Goal: Task Accomplishment & Management: Use online tool/utility

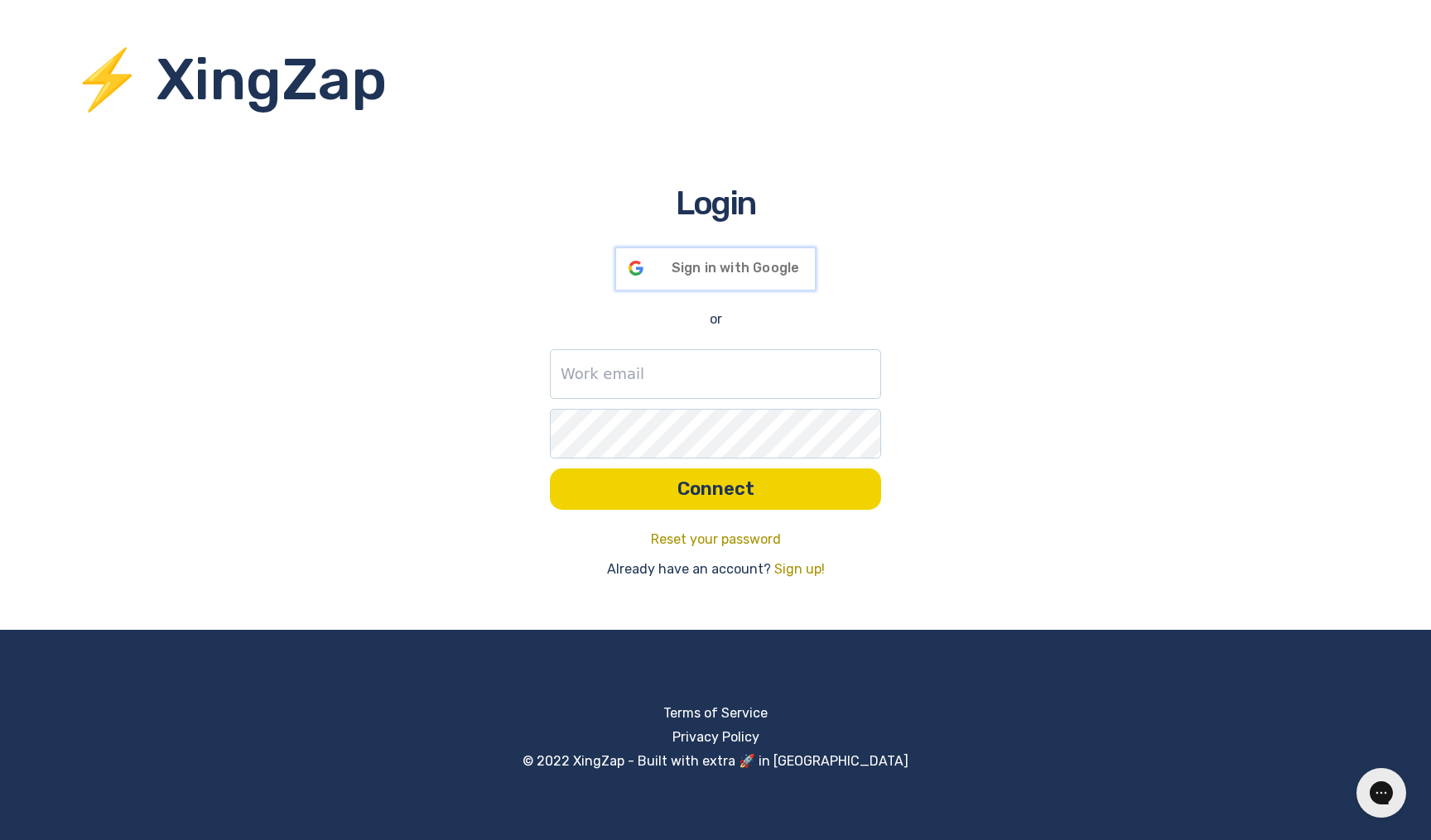
click at [695, 277] on div "Sign in with Google Signed in with Google" at bounding box center [715, 269] width 199 height 41
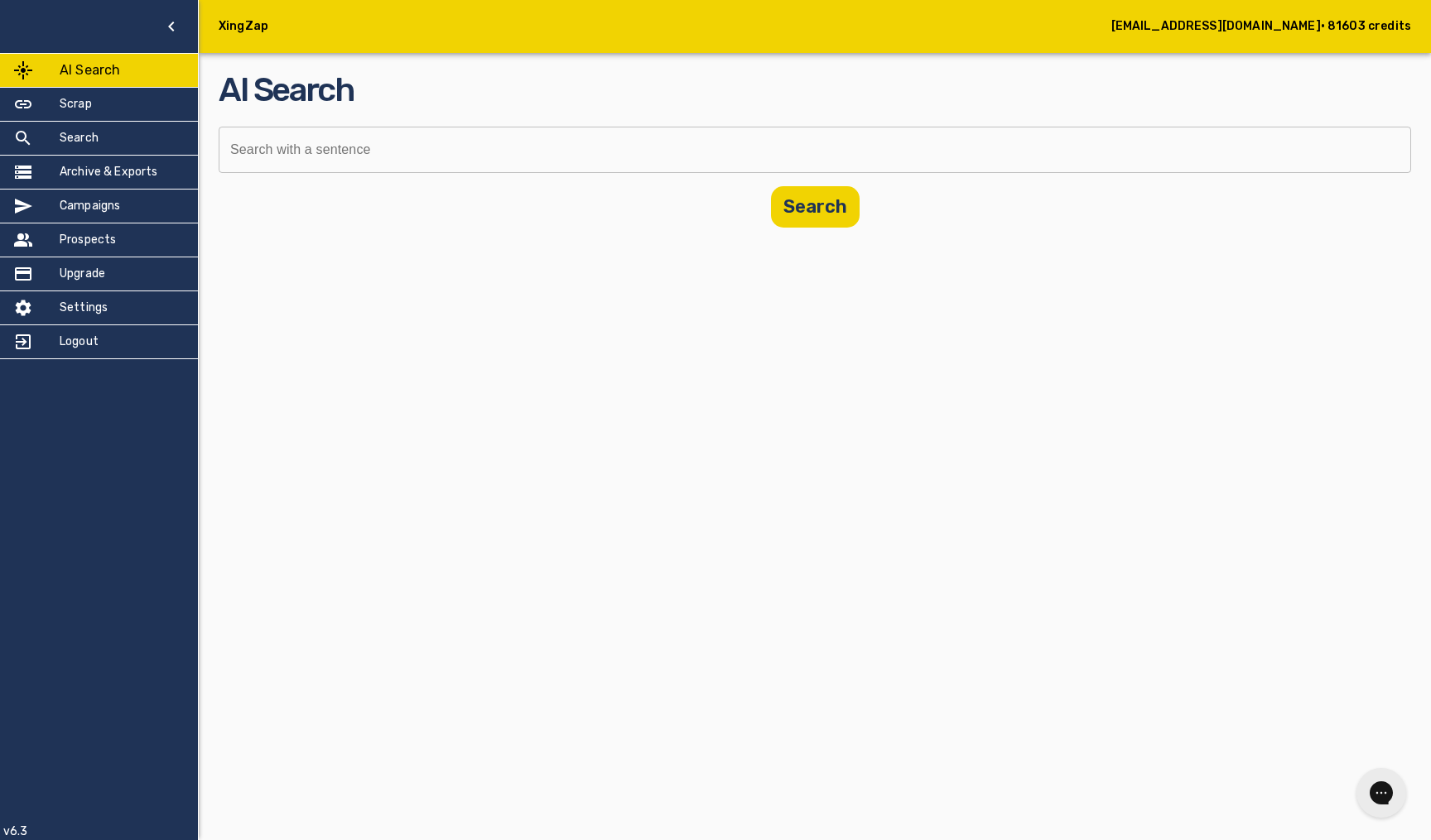
click at [310, 137] on input "text" at bounding box center [809, 149] width 1181 height 46
click at [111, 109] on div "Scrap" at bounding box center [99, 104] width 198 height 33
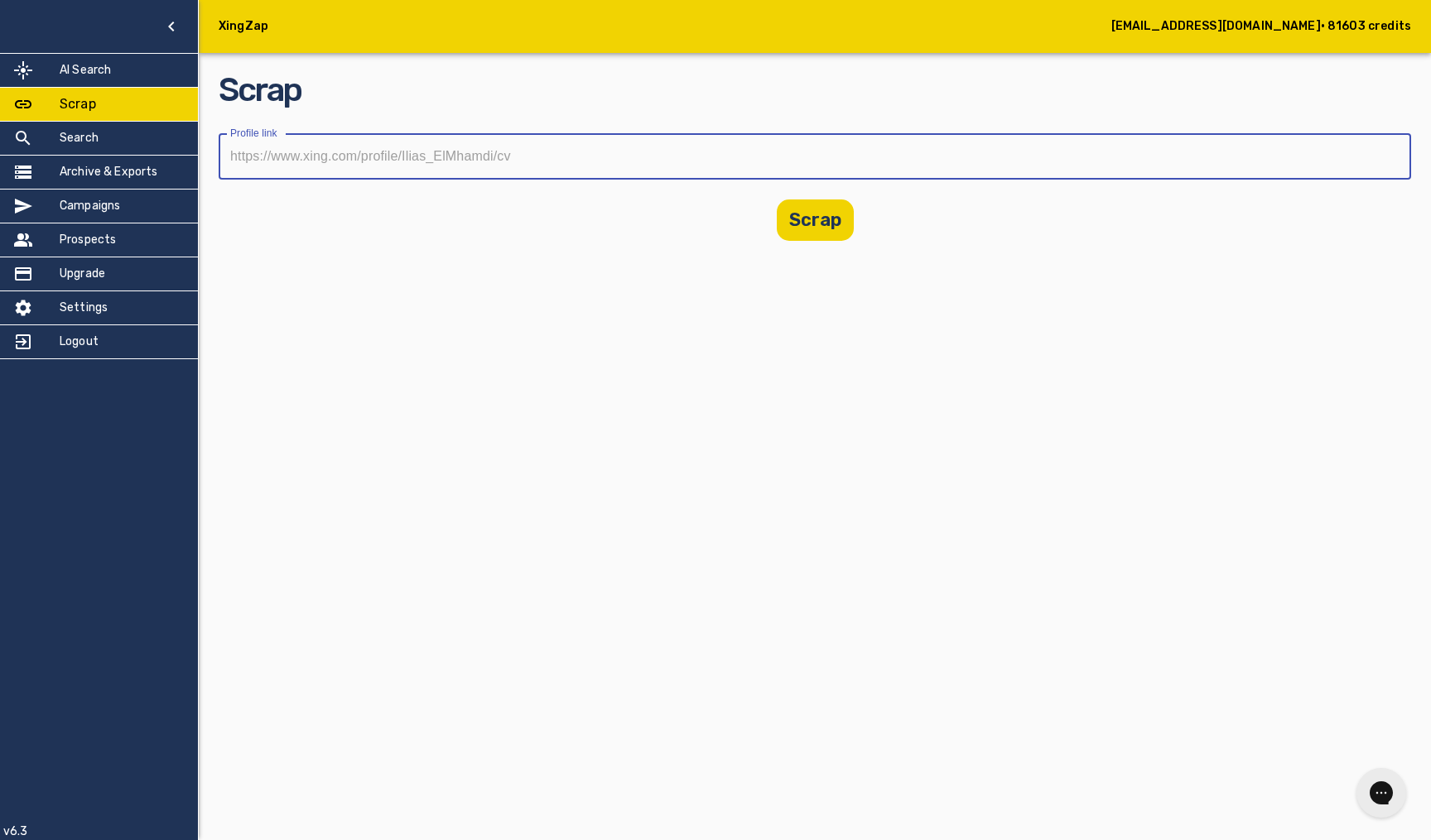
click at [311, 157] on input "text" at bounding box center [809, 156] width 1181 height 46
click at [628, 155] on input "text" at bounding box center [809, 156] width 1181 height 46
paste input "https://www.xing.com/profile/Emmanuelle_BRU"
type input "https://www.xing.com/profile/Emmanuelle_BRU"
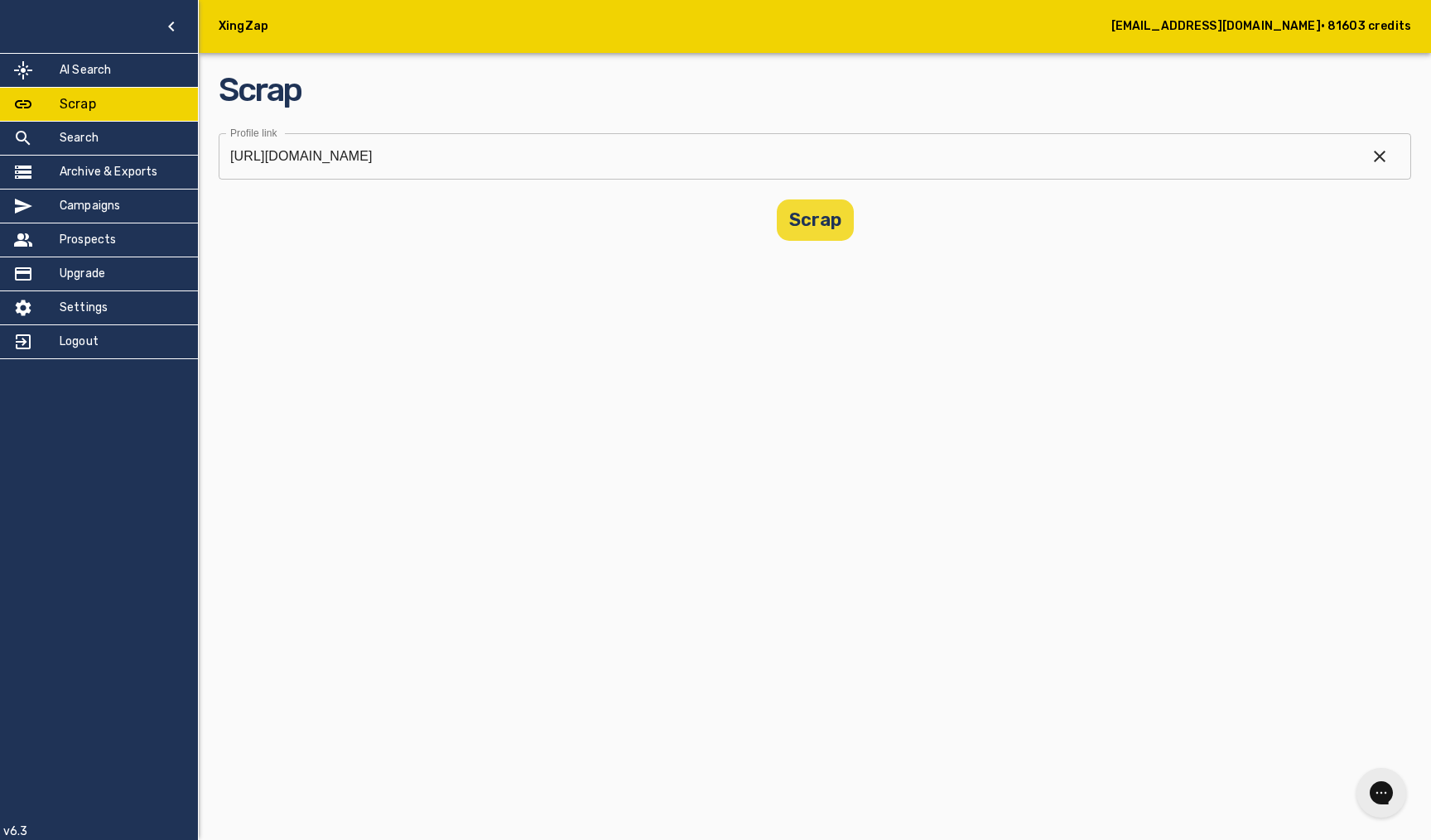
click at [829, 223] on button "Scrap" at bounding box center [815, 221] width 77 height 41
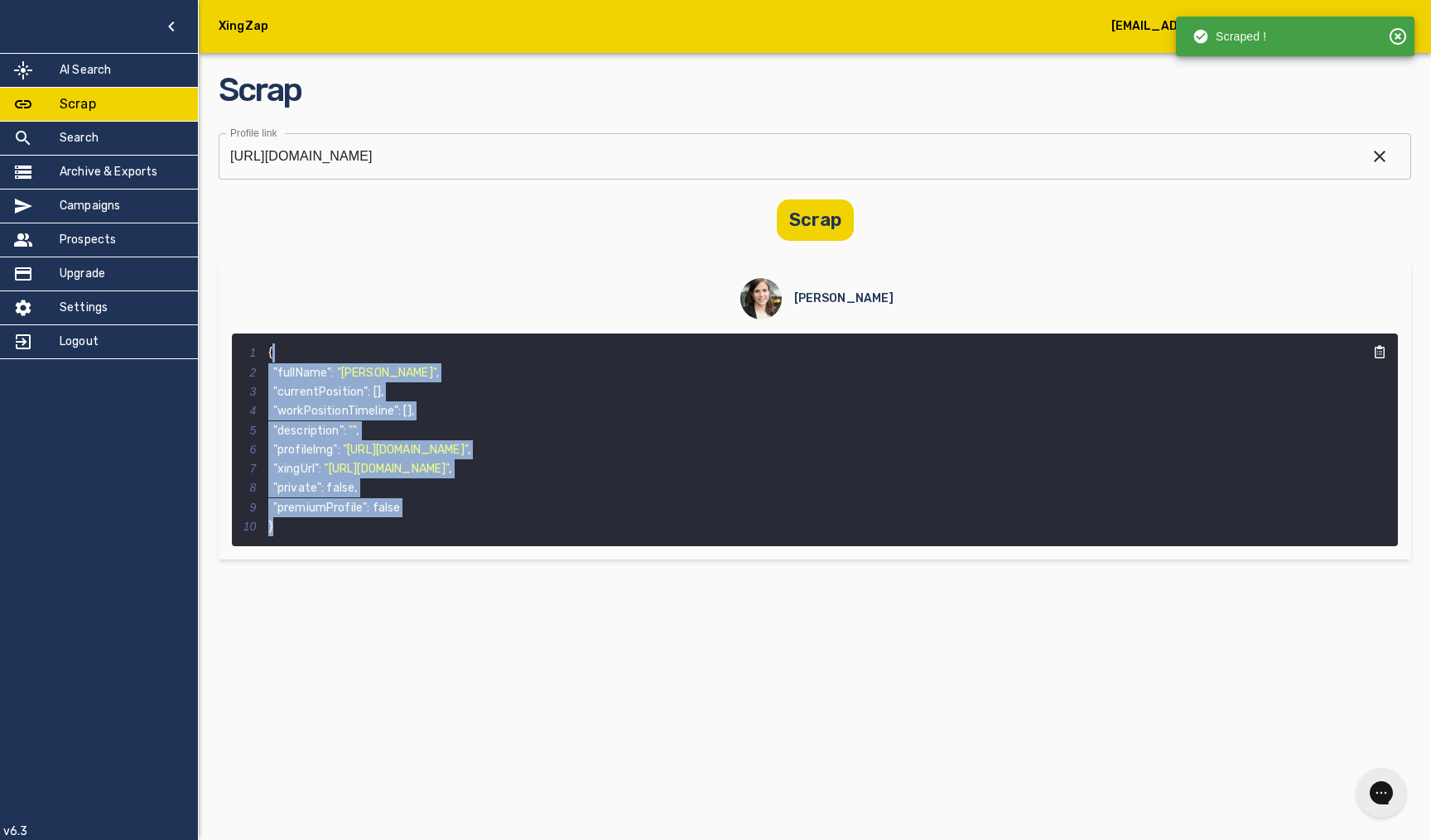
drag, startPoint x: 373, startPoint y: 360, endPoint x: 374, endPoint y: 571, distance: 211.0
click at [374, 571] on main "Scrap Profile link https://www.xing.com/profile/Emmanuelle_BRU Profile link Scr…" at bounding box center [815, 289] width 1232 height 579
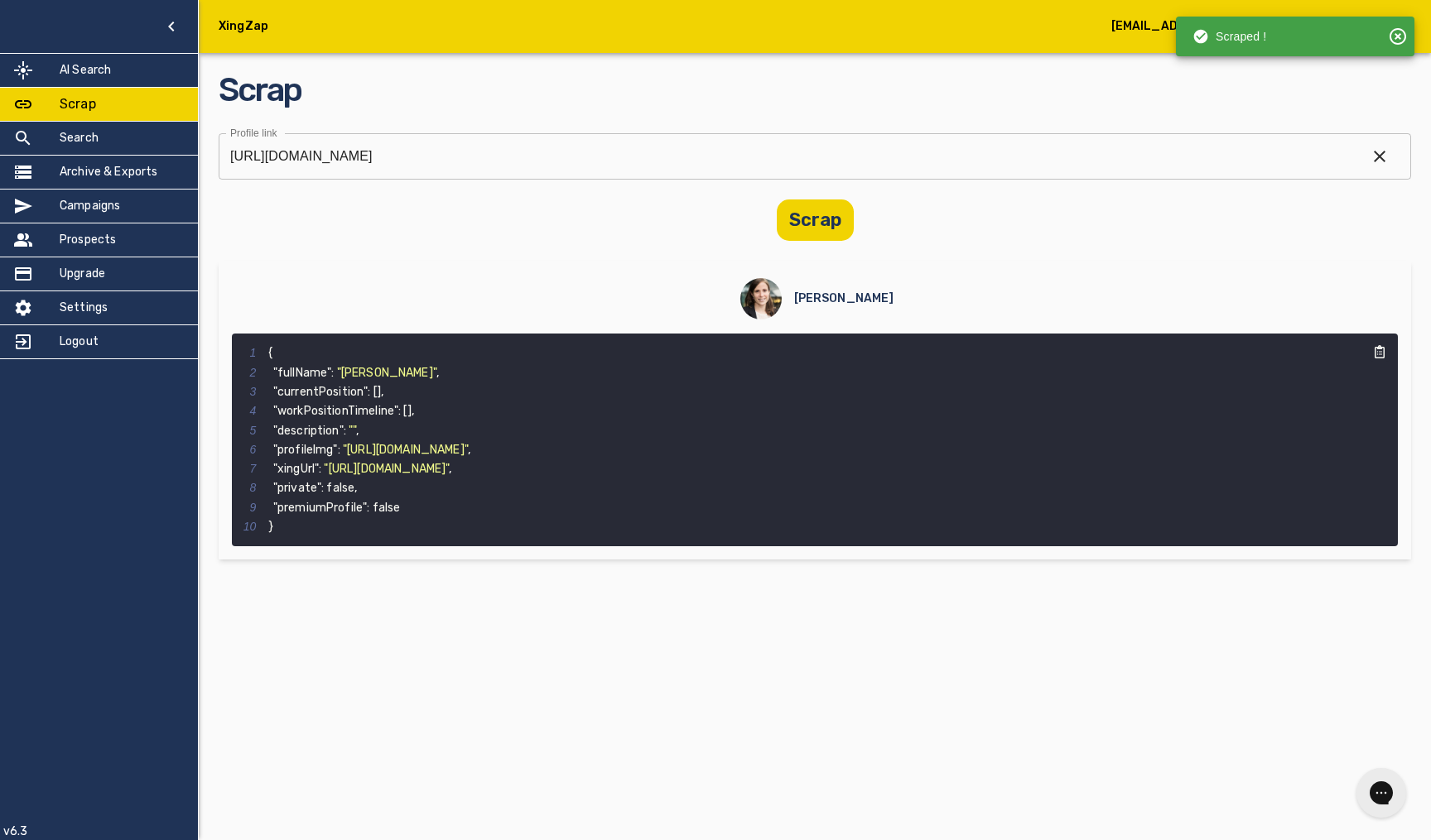
click at [513, 716] on div "XingZap ilias.elmhamdi@gmail.com • 81603 credits AI Search Scrap Search Archive…" at bounding box center [715, 420] width 1431 height 840
click at [1374, 355] on icon "button" at bounding box center [1379, 352] width 13 height 13
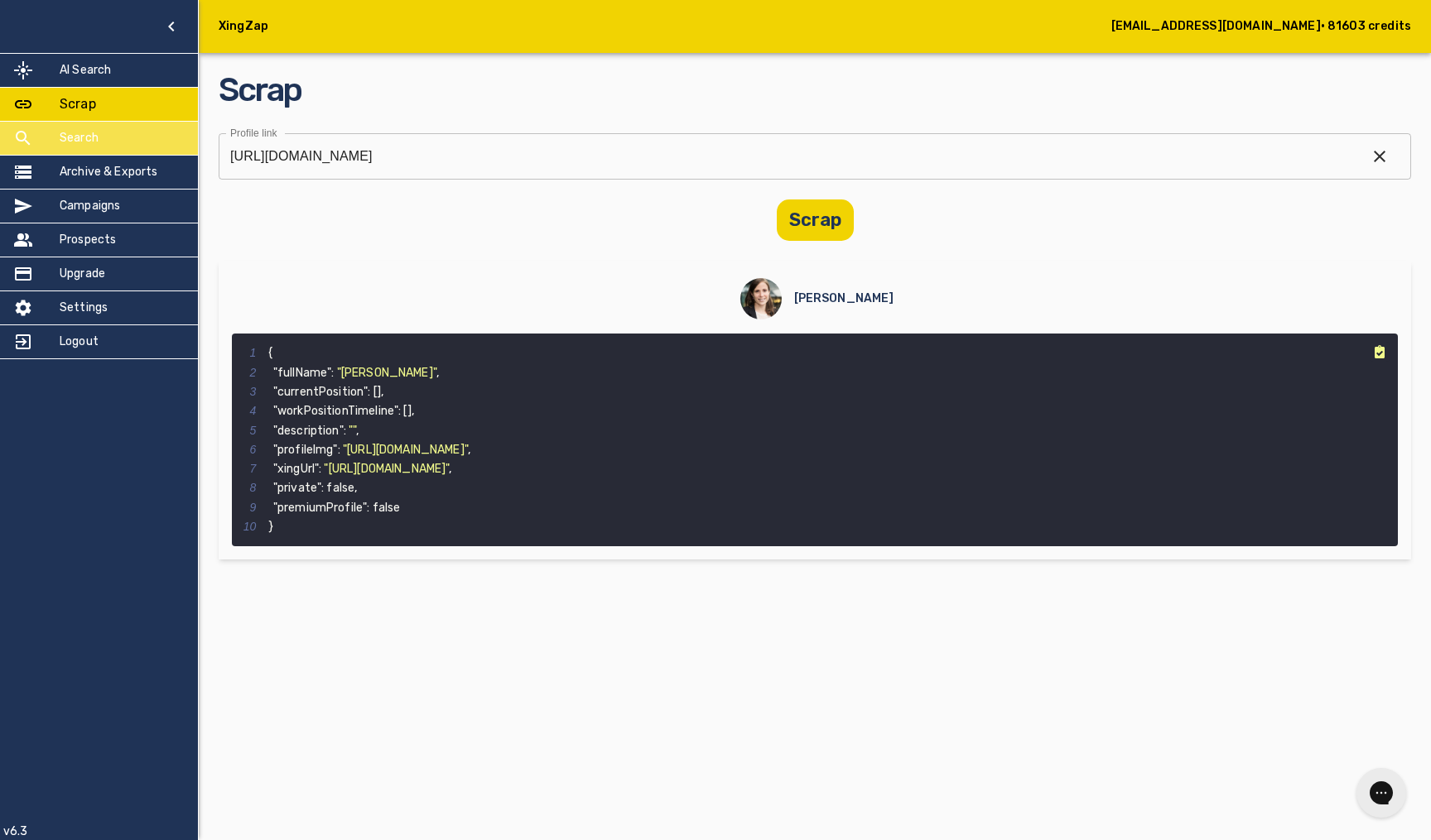
click at [78, 145] on h5 "Search" at bounding box center [78, 139] width 39 height 17
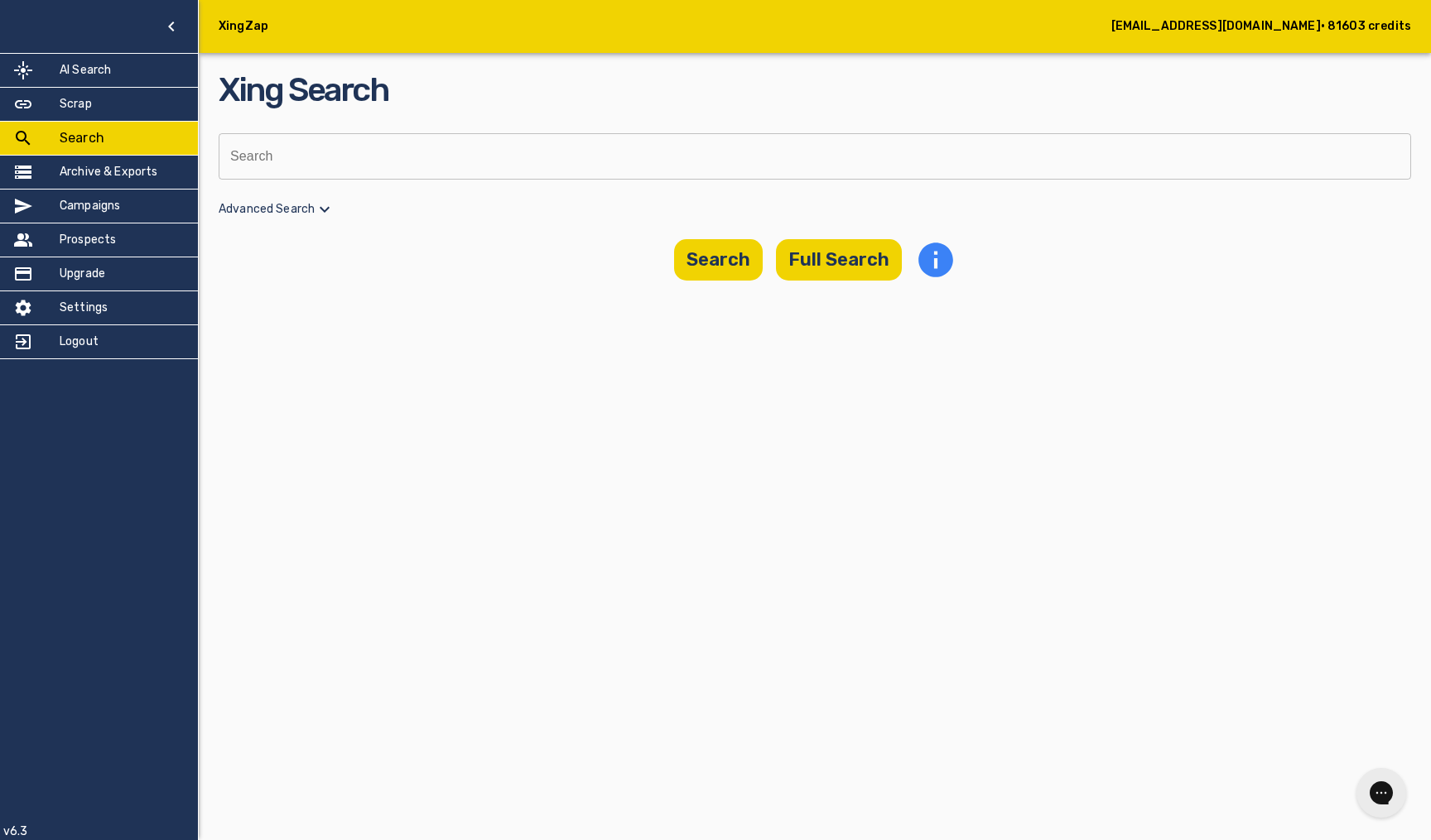
click at [308, 157] on input "text" at bounding box center [809, 156] width 1181 height 46
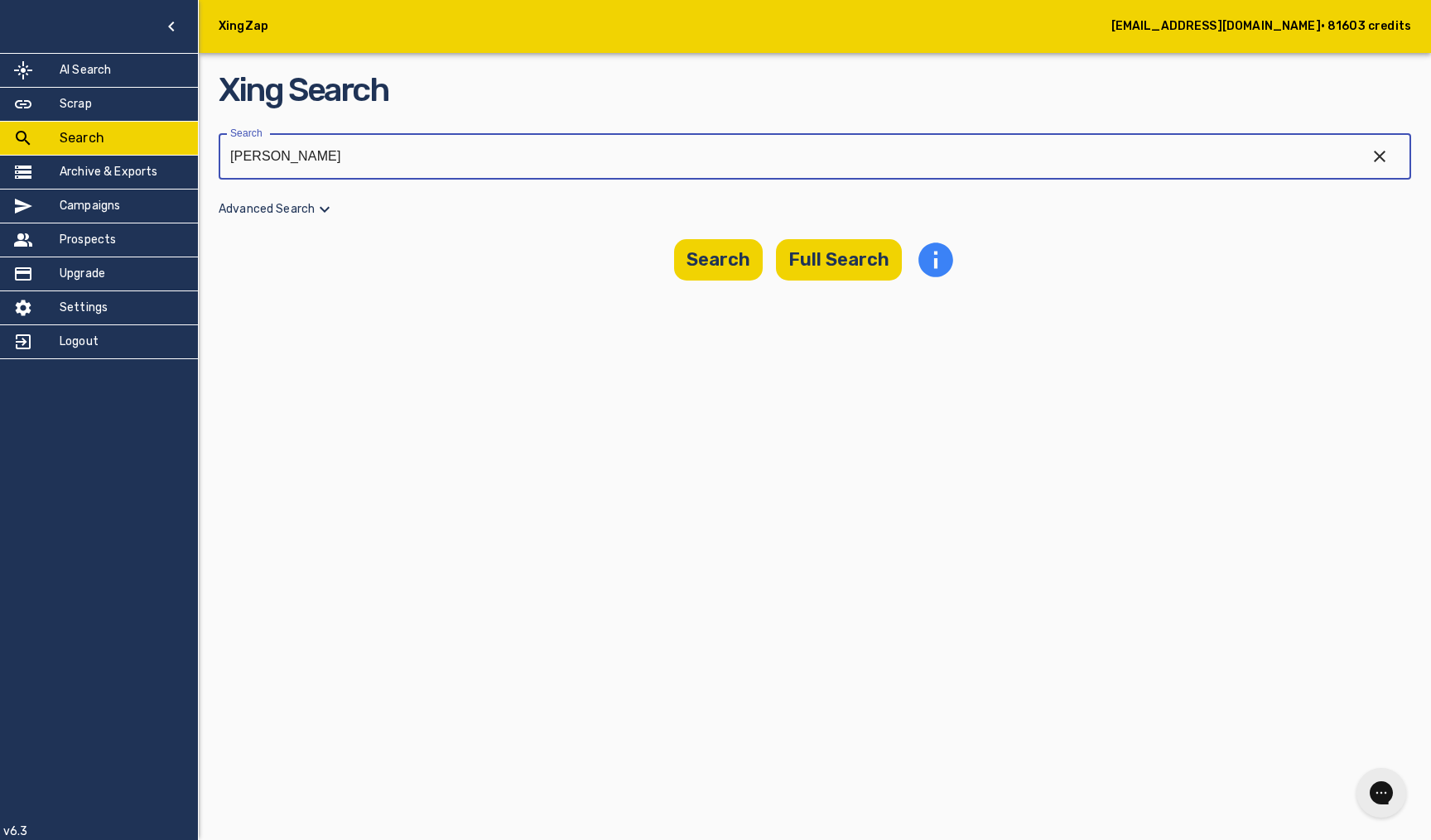
type input "bob"
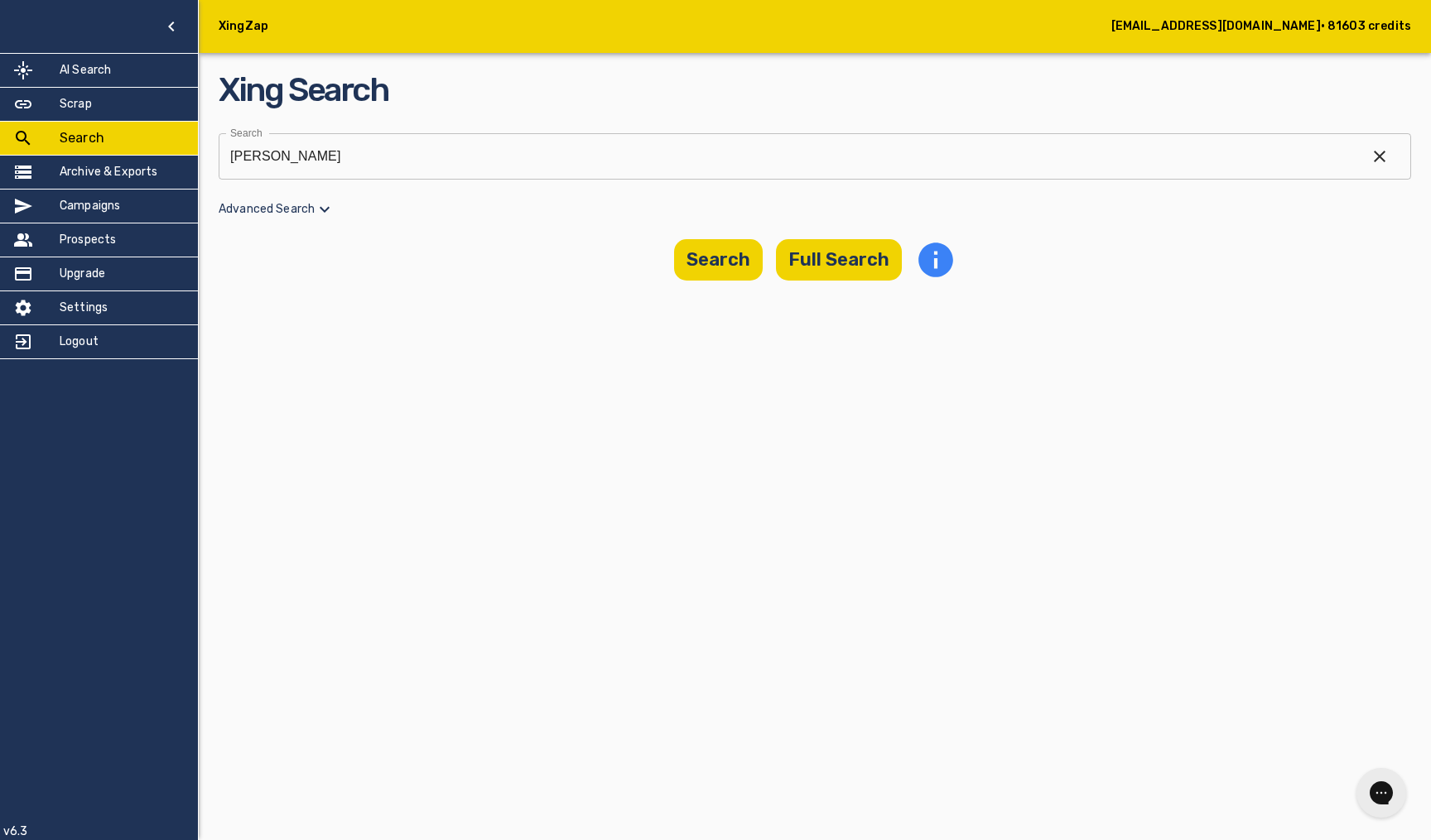
click at [291, 216] on p "Advanced Search" at bounding box center [815, 209] width 1192 height 20
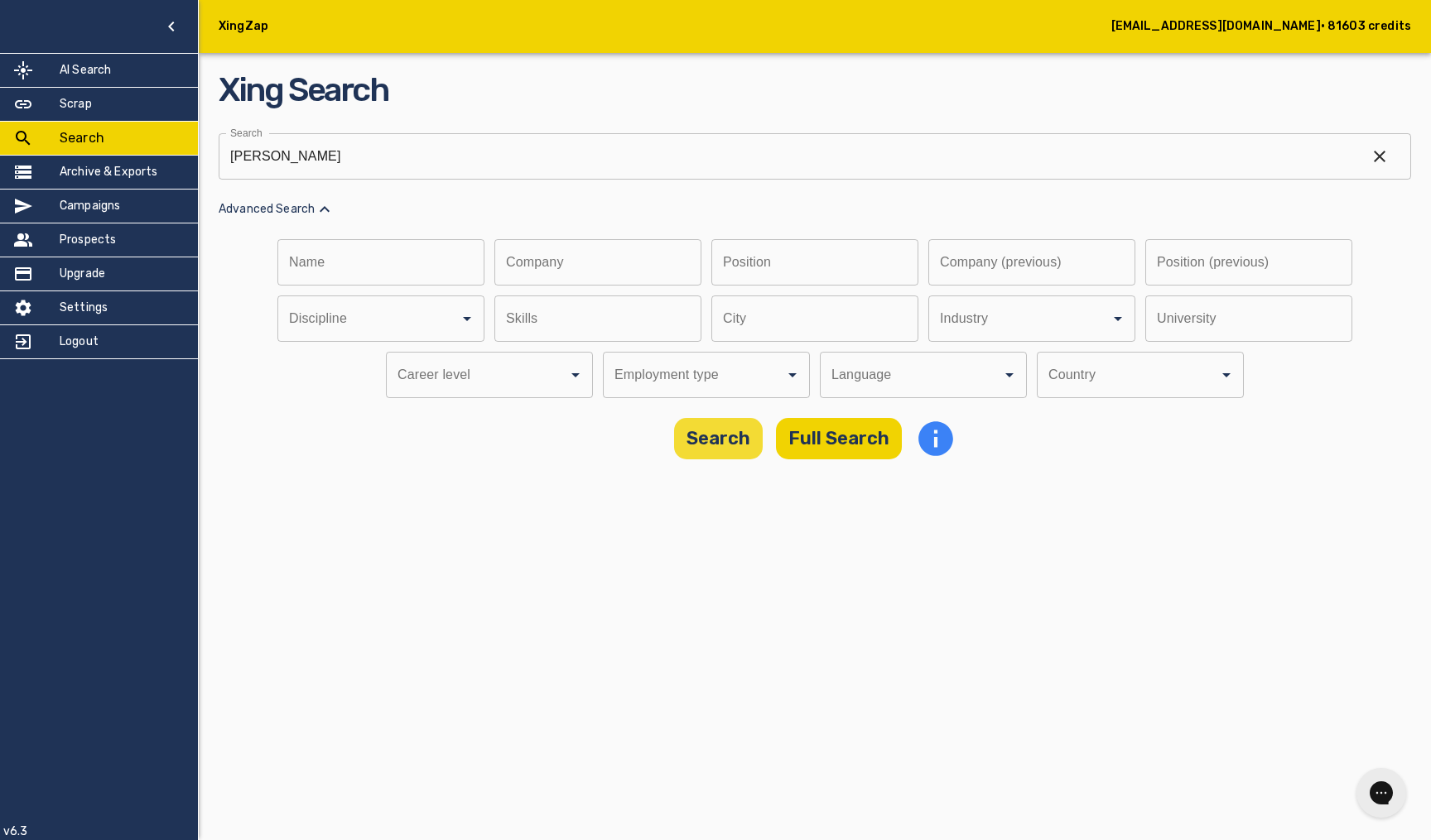
click at [711, 450] on button "Search" at bounding box center [718, 438] width 89 height 41
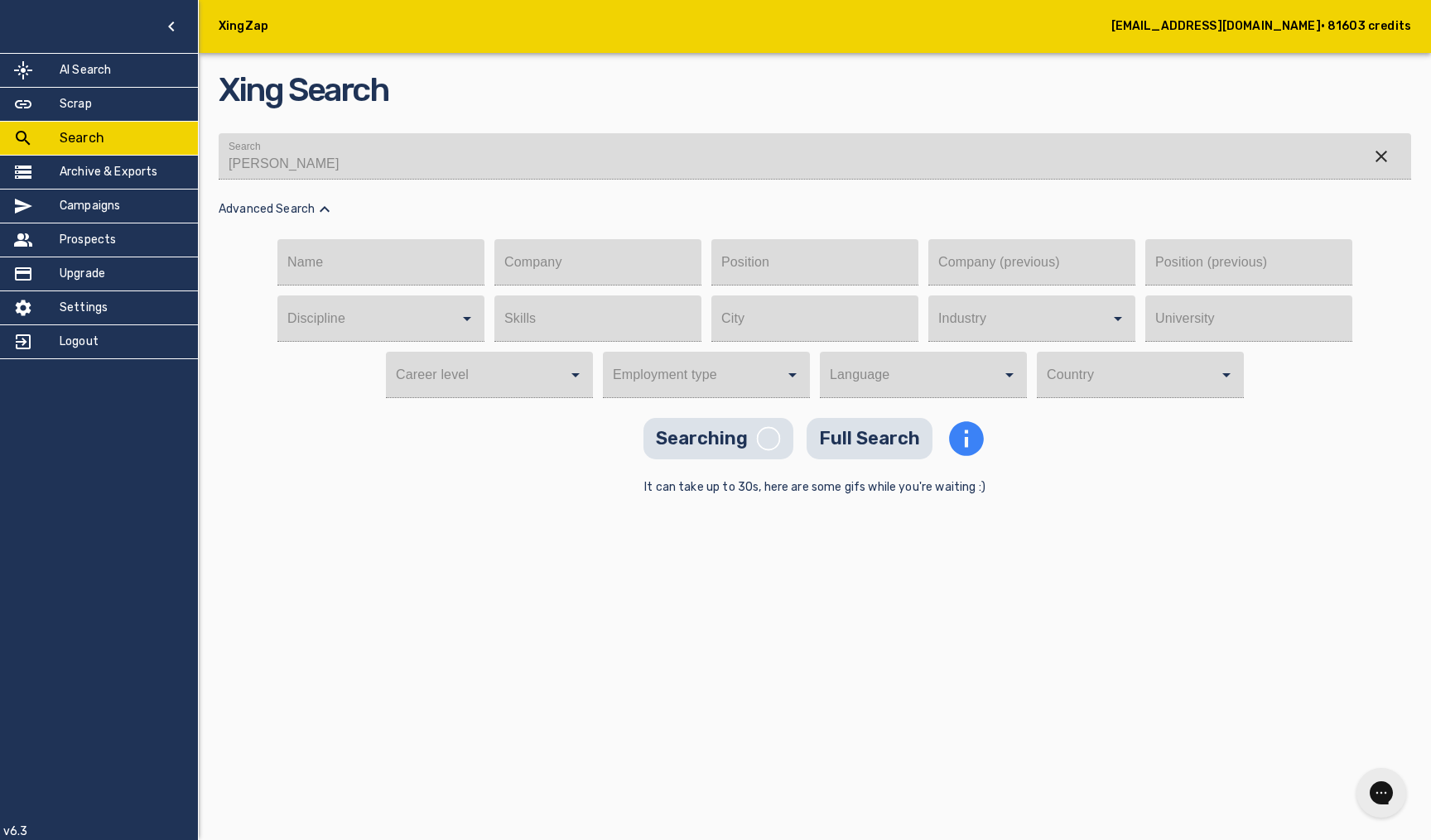
click at [324, 201] on icon at bounding box center [324, 209] width 20 height 20
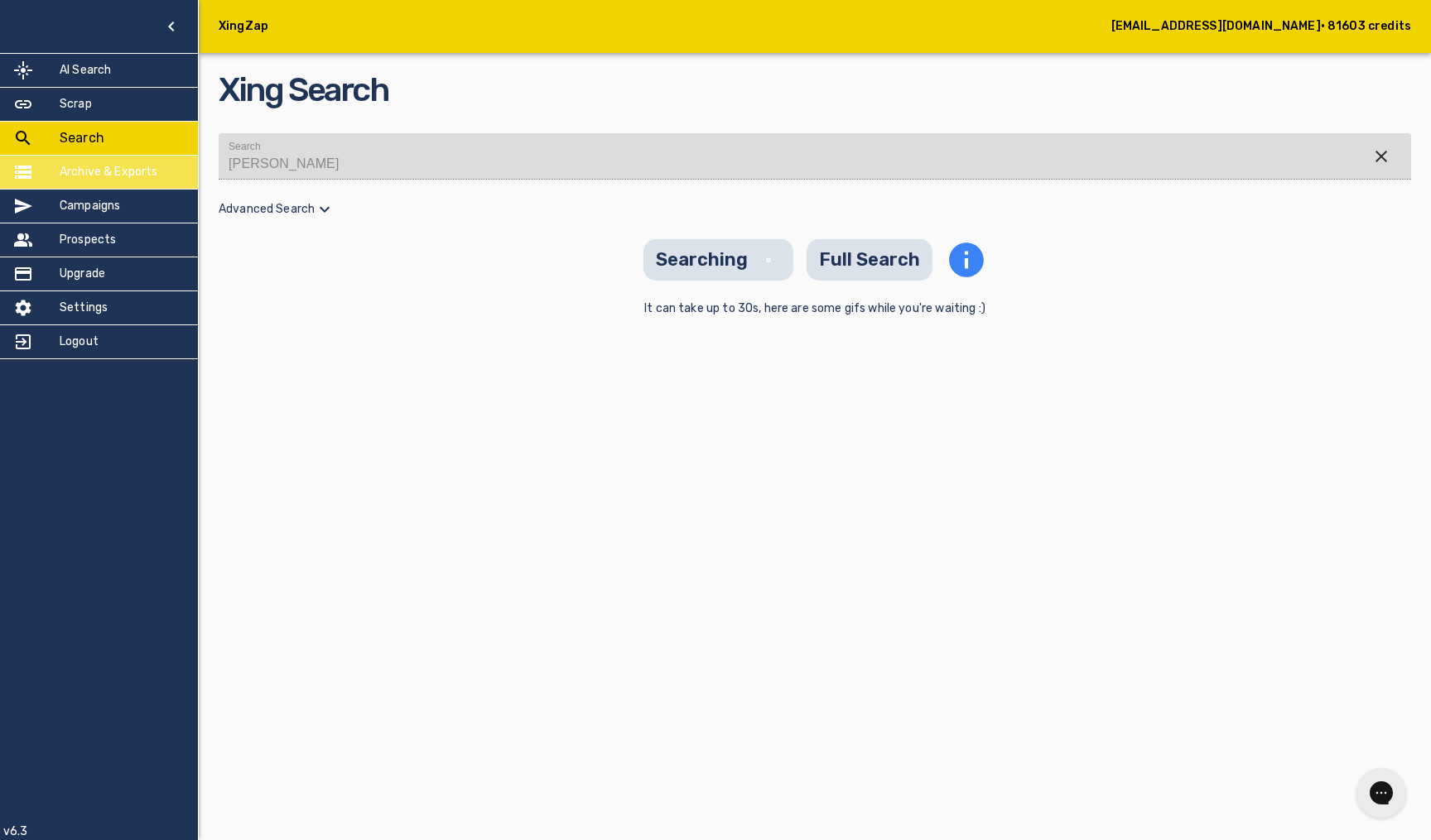
click at [103, 165] on h5 "Archive & Exports" at bounding box center [108, 173] width 98 height 17
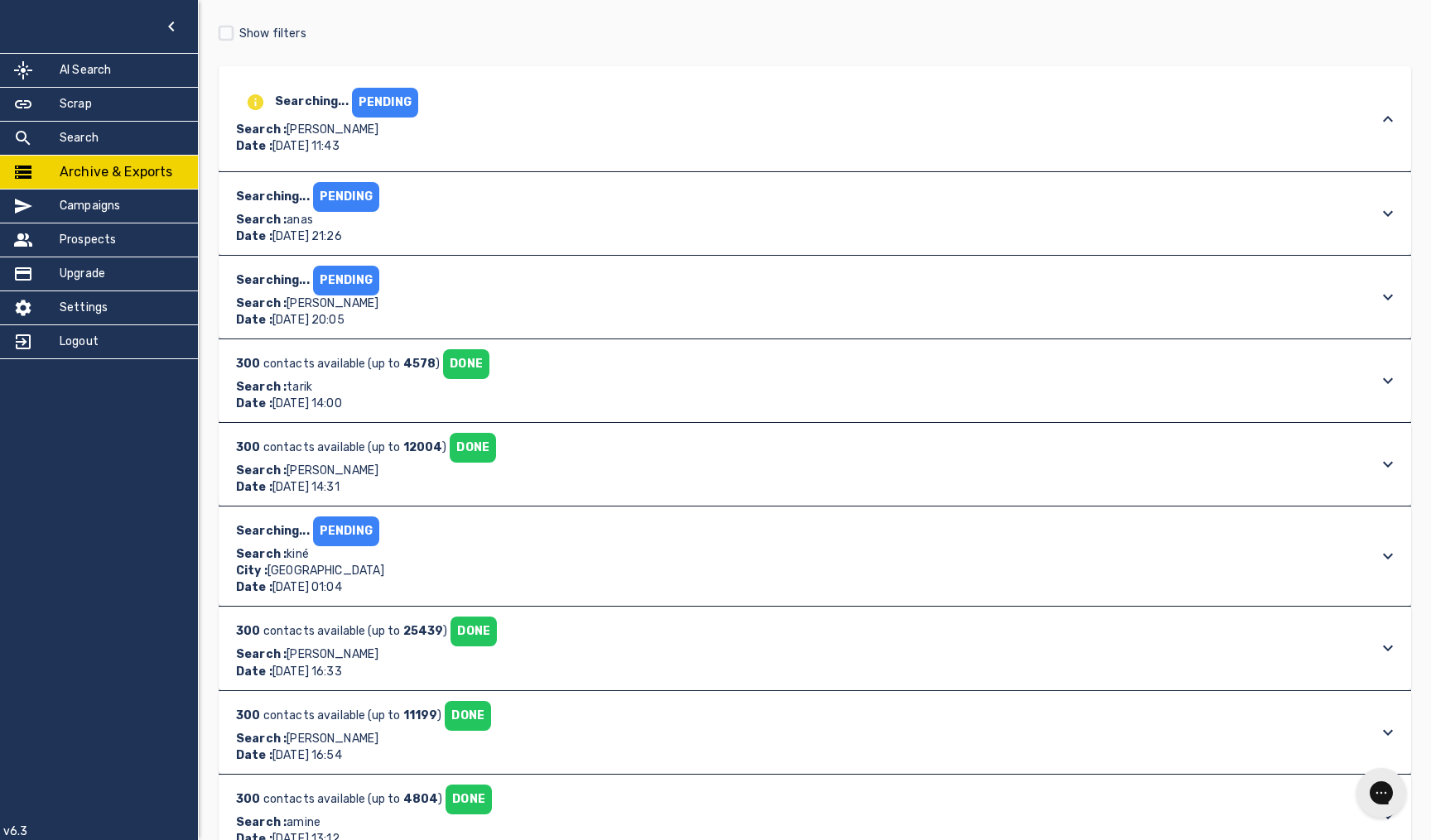
scroll to position [164, 0]
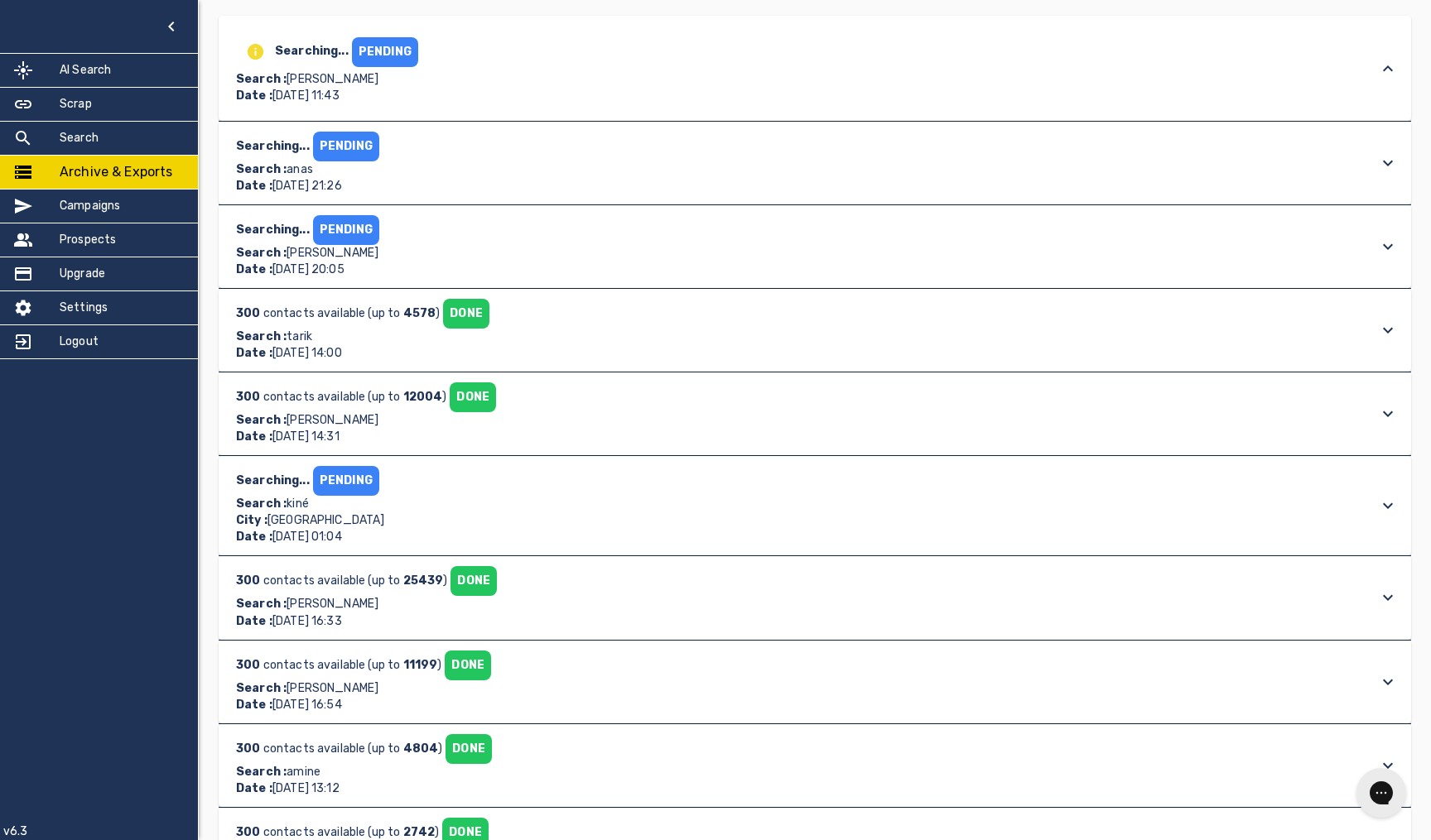
click at [570, 321] on div "300 contacts available (up to 4578 ) DONE Search : tarik Date : August 28th 202…" at bounding box center [800, 330] width 1136 height 63
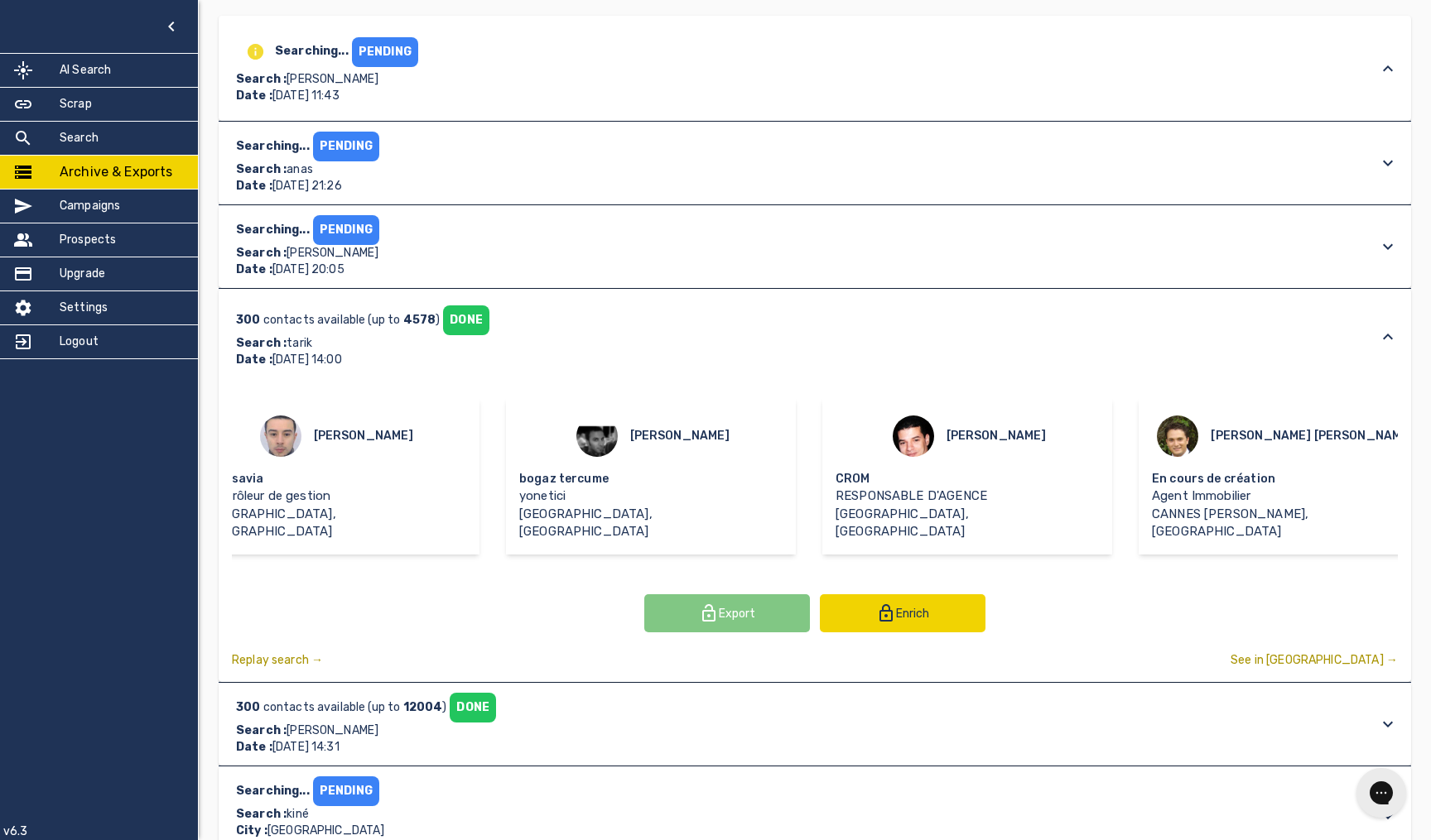
scroll to position [0, 435]
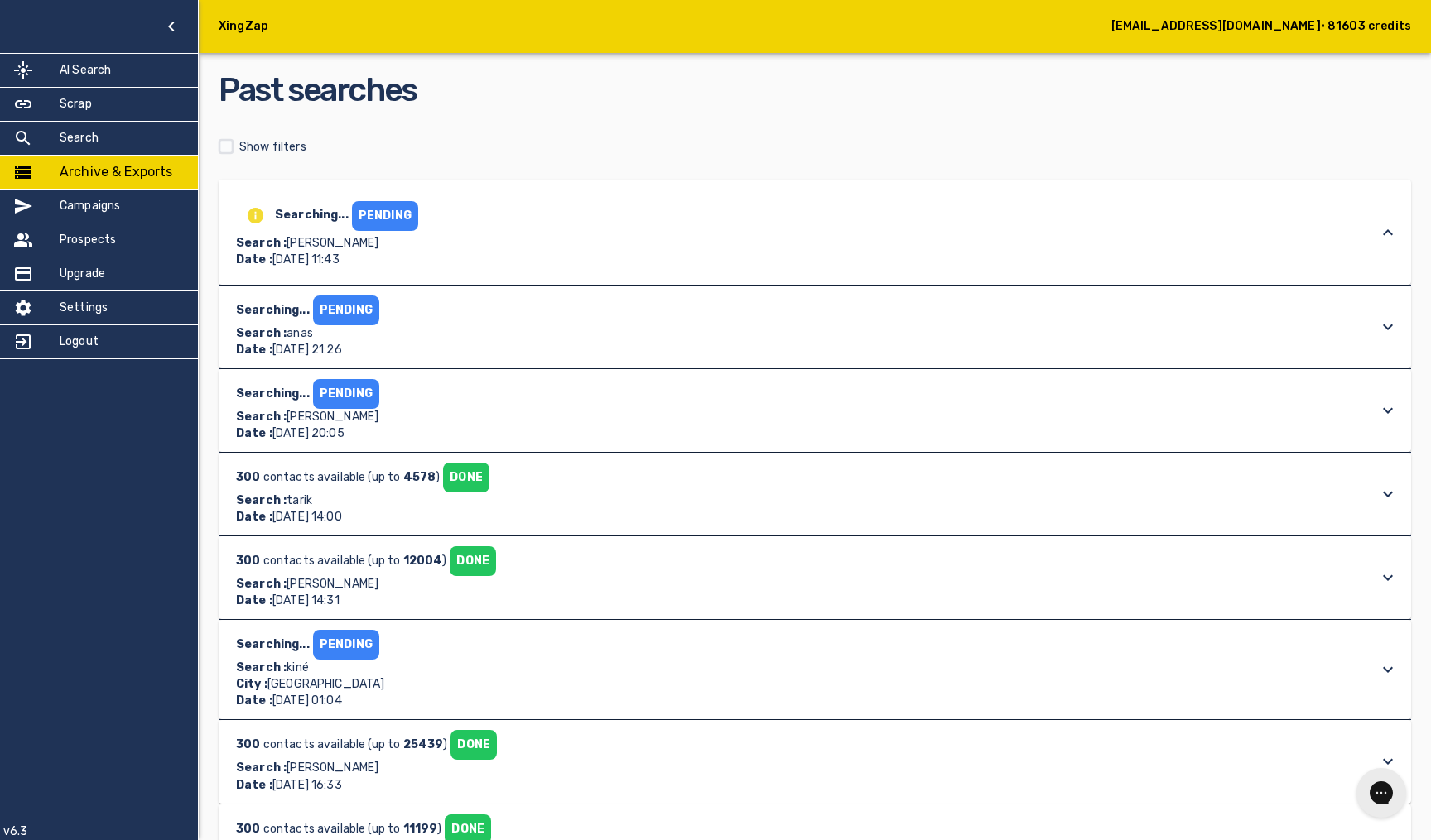
scroll to position [99, 0]
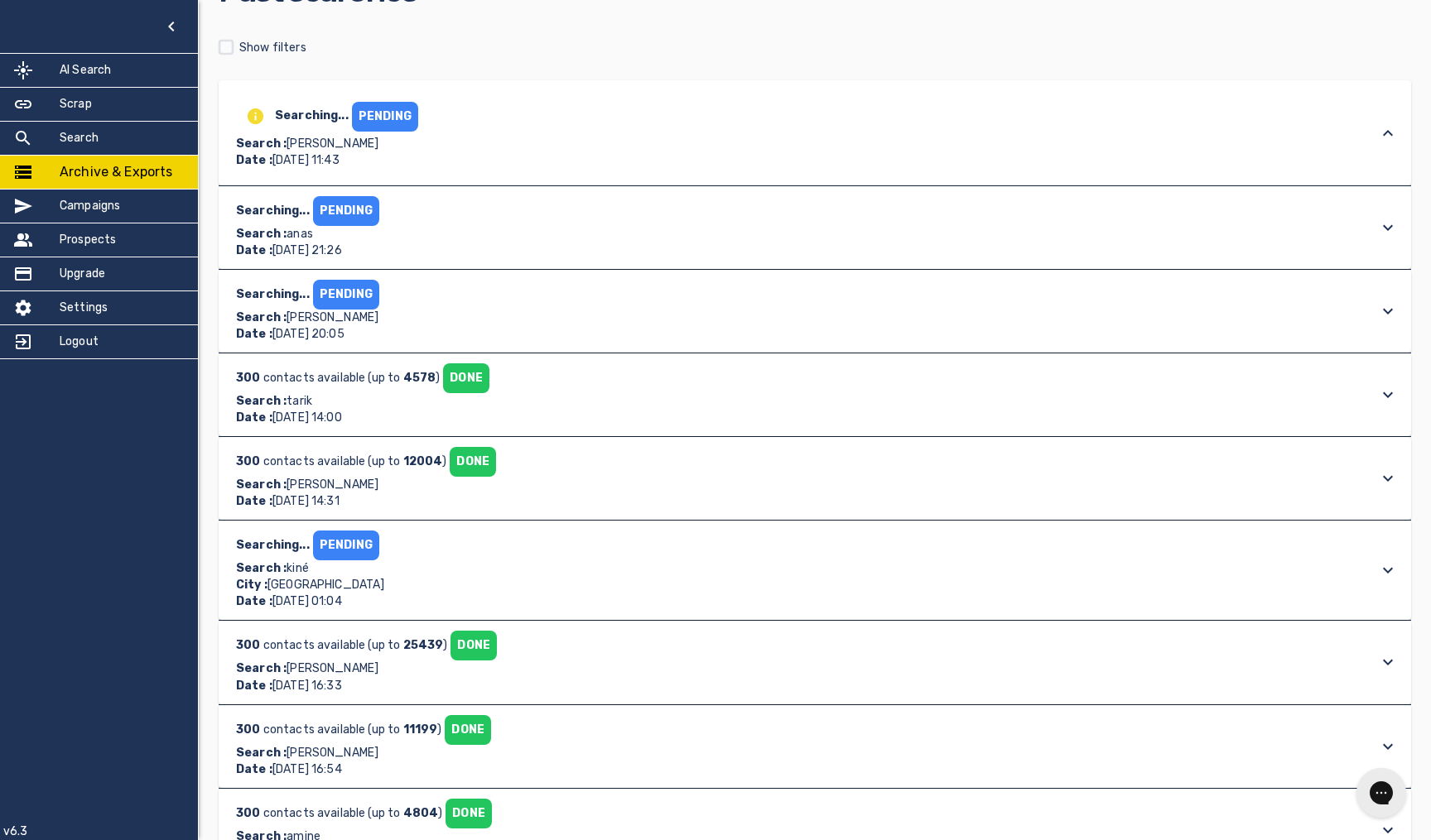
click at [505, 397] on div "300 contacts available (up to 4578 ) DONE Search : tarik Date : August 28th 202…" at bounding box center [800, 394] width 1136 height 63
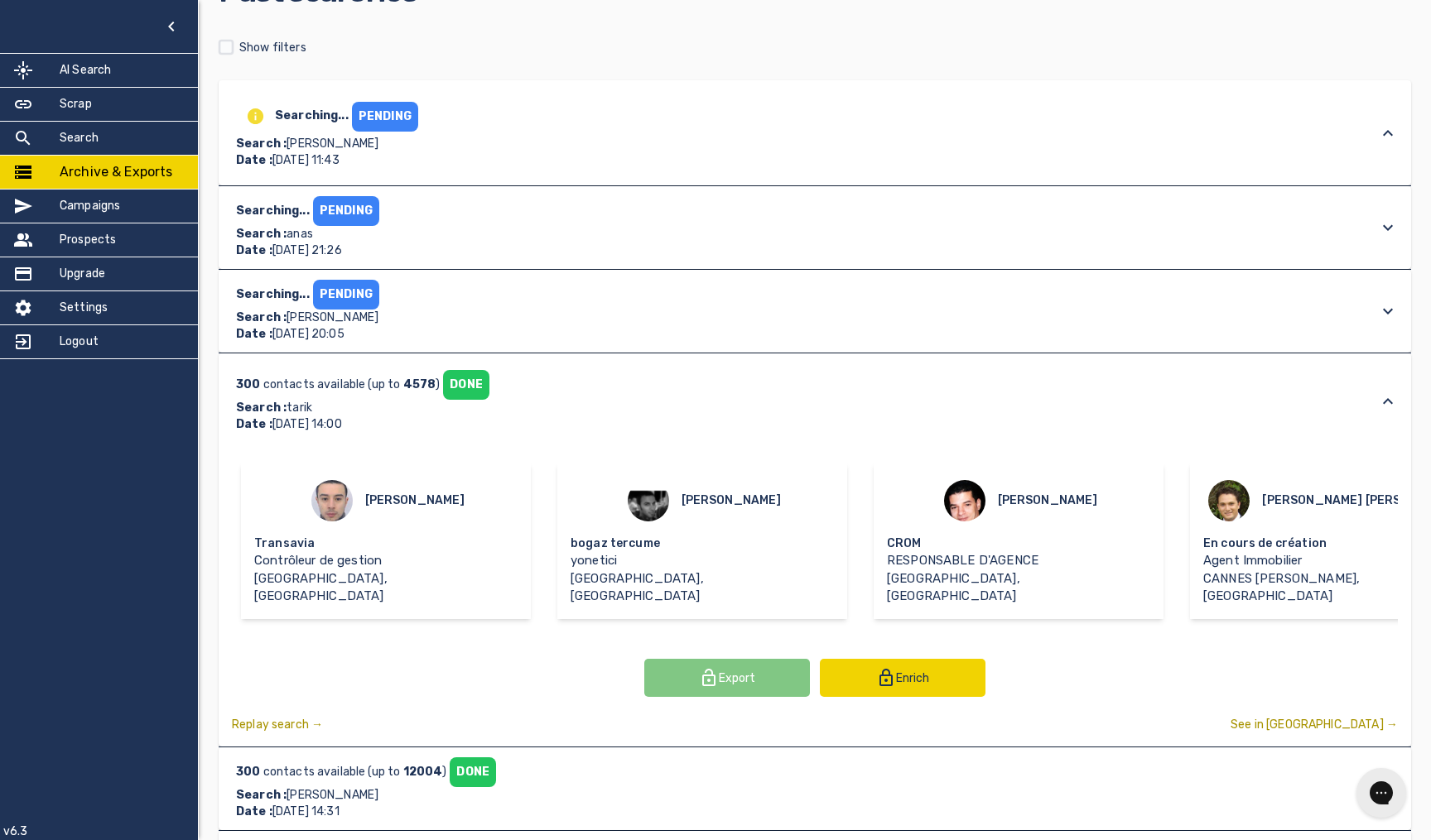
scroll to position [0, 333]
click at [715, 659] on button "Export" at bounding box center [727, 678] width 166 height 38
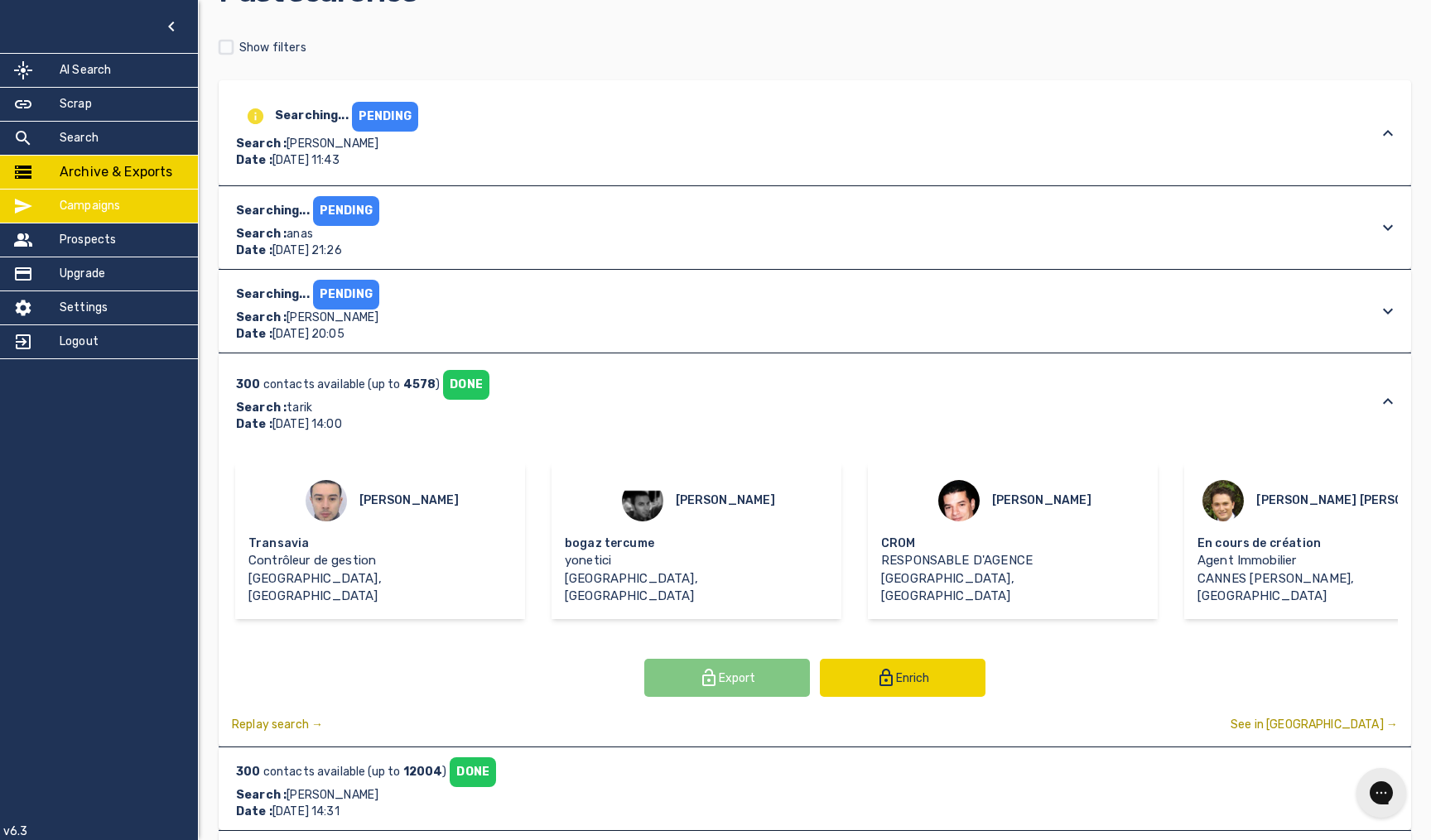
click at [59, 218] on div "Campaigns" at bounding box center [99, 206] width 198 height 33
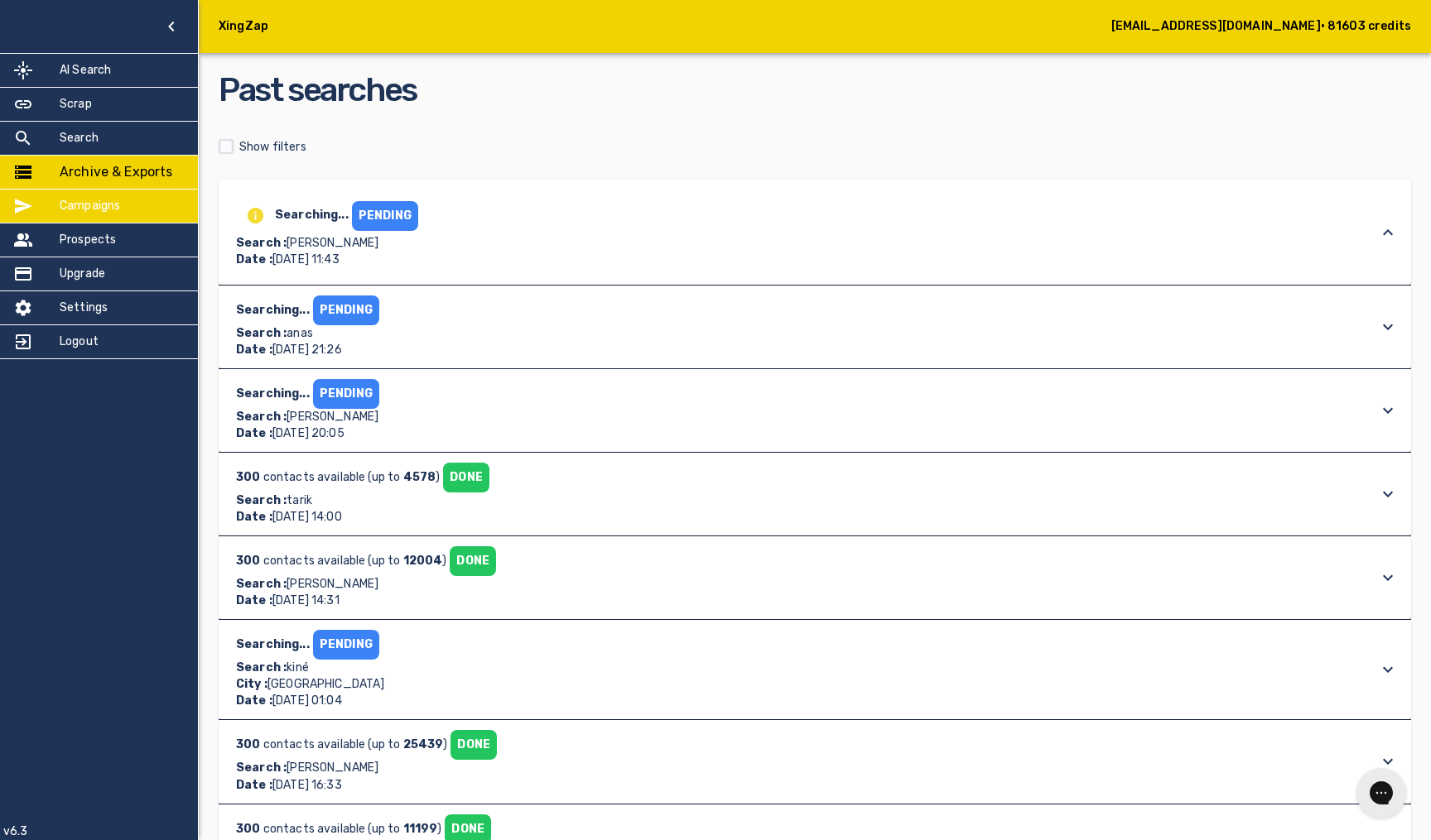
click at [104, 235] on h5 "Prospects" at bounding box center [88, 240] width 57 height 17
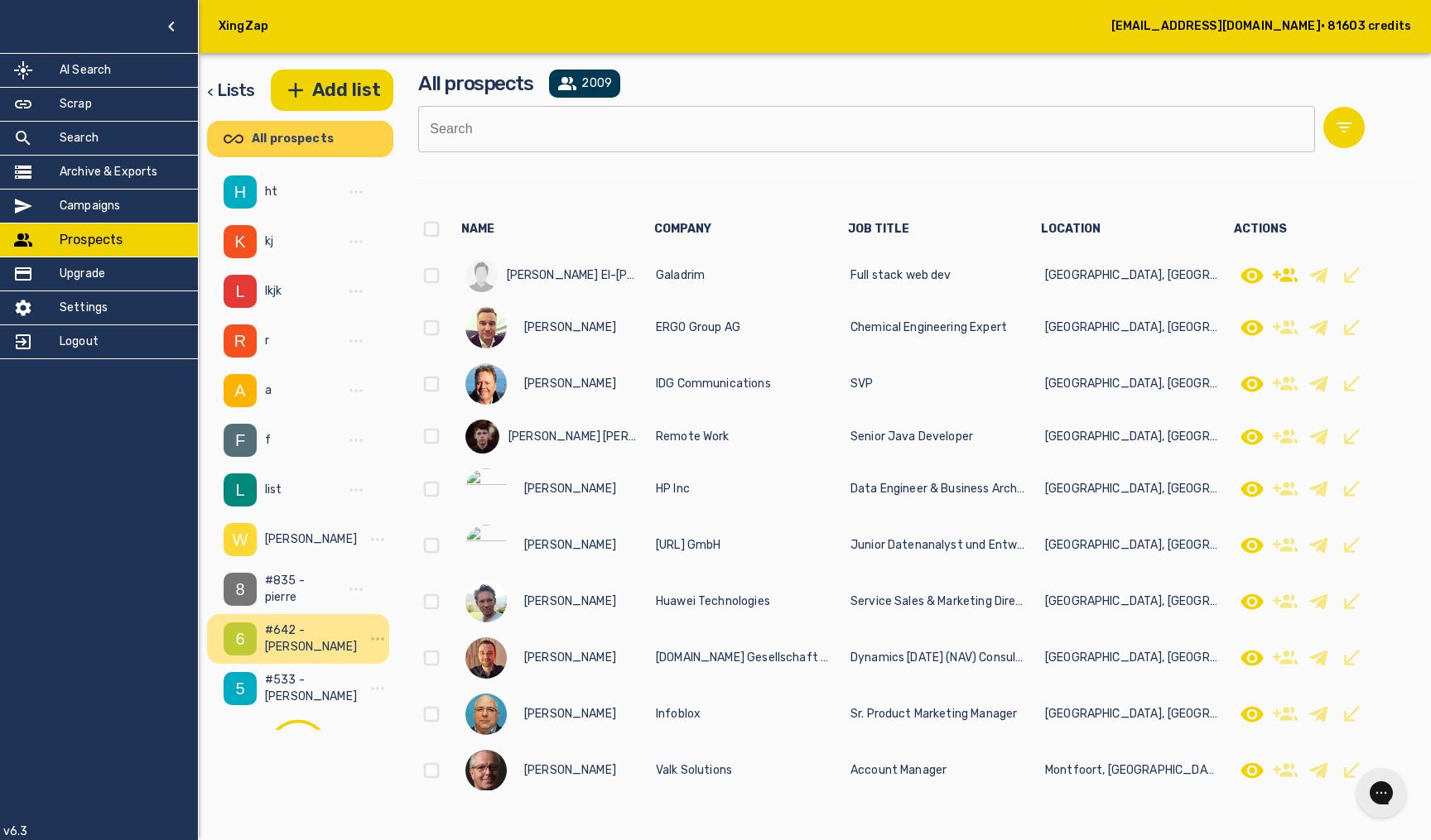
click at [314, 662] on div "#642 - bob" at bounding box center [297, 638] width 182 height 50
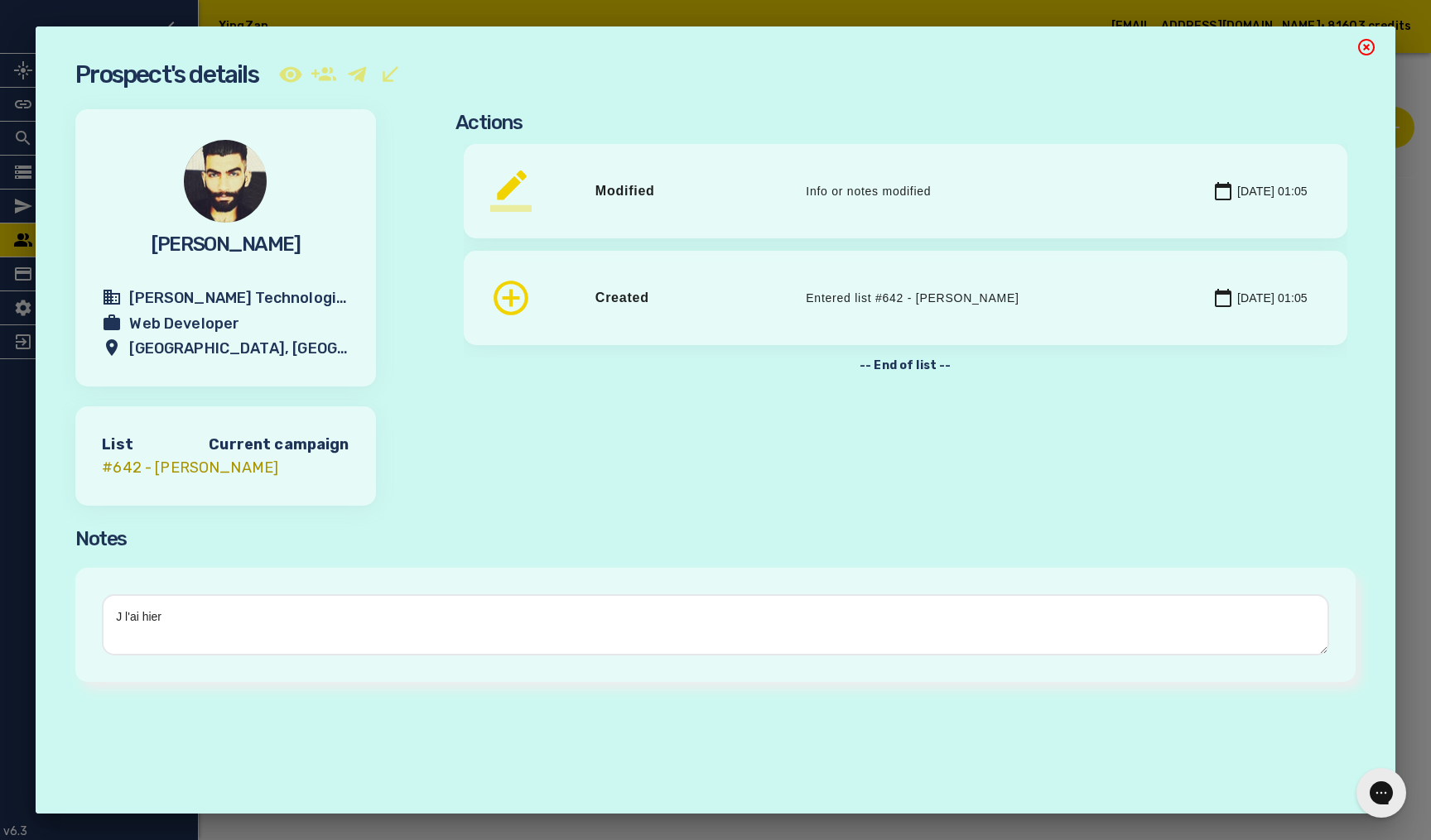
click at [234, 634] on textarea "J l'ai hier" at bounding box center [715, 624] width 1227 height 61
drag, startPoint x: 233, startPoint y: 634, endPoint x: 66, endPoint y: 614, distance: 168.2
click at [66, 614] on div "Prospect's details Mohammed Moulla Adler Technologies Web Developer Paris, Fran…" at bounding box center [715, 423] width 1306 height 728
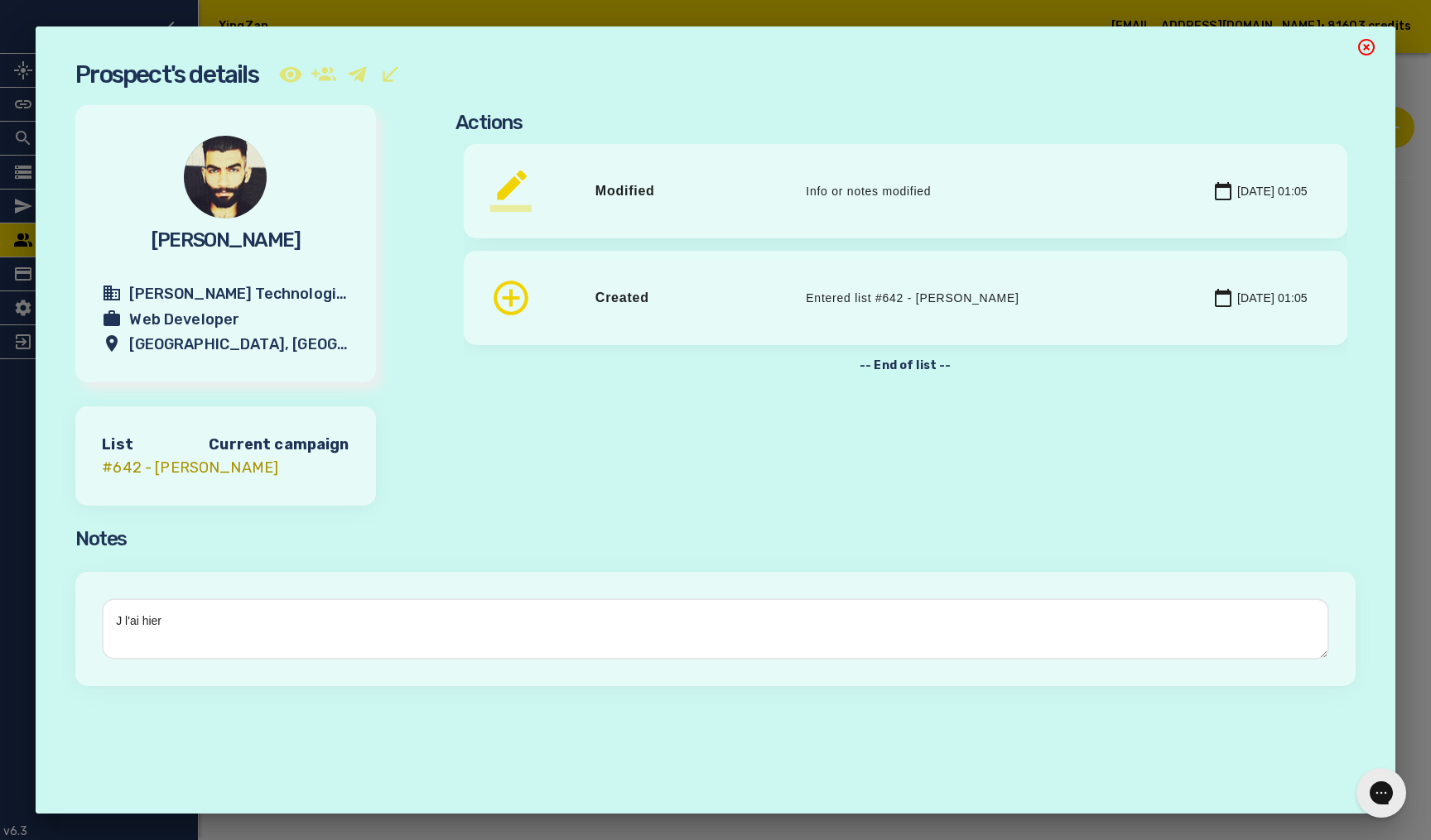
click at [259, 277] on div "Mohammed Moulla Adler Technologies Web Developer Paris, France" at bounding box center [225, 244] width 247 height 224
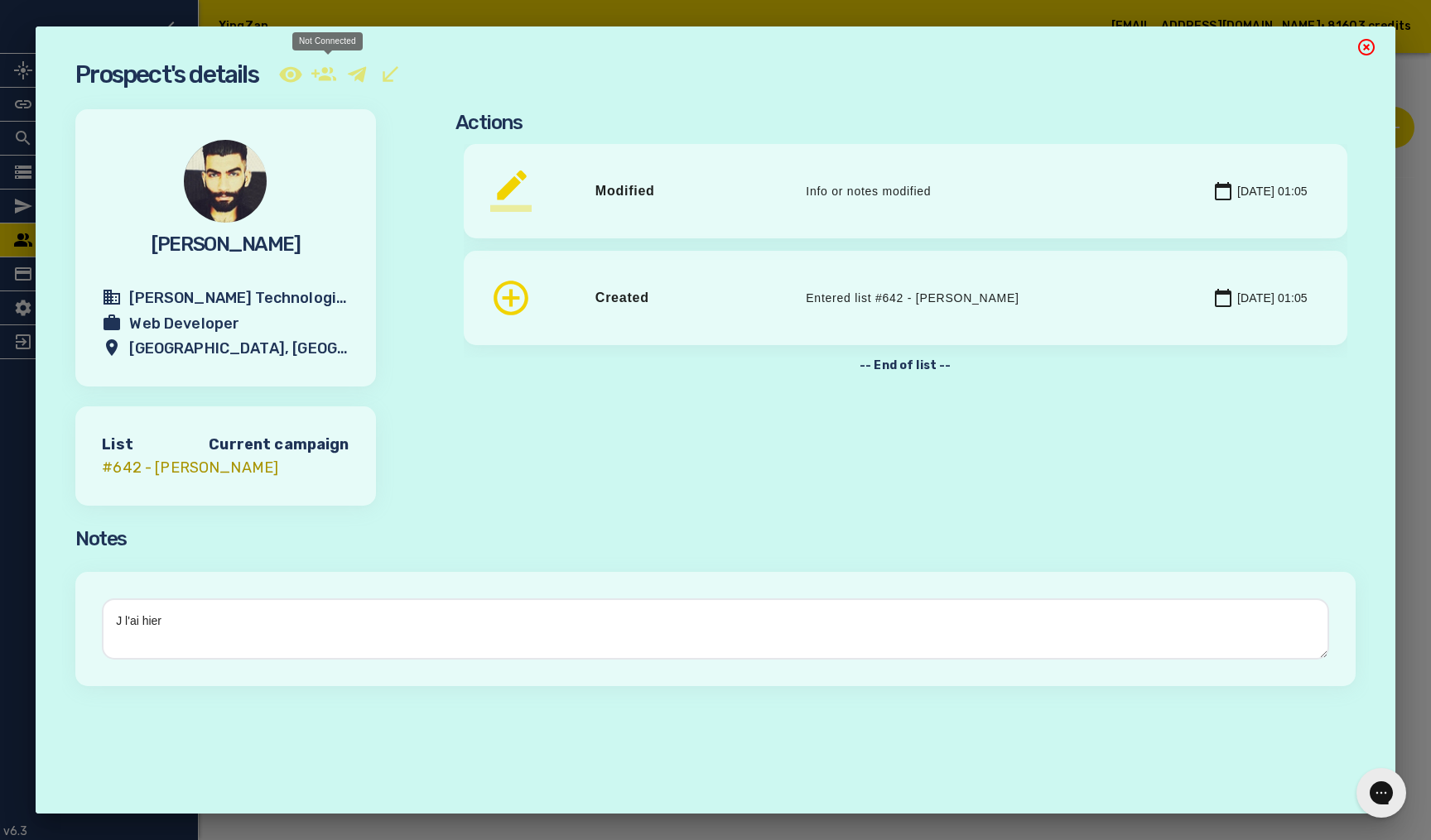
click at [334, 78] on icon at bounding box center [324, 74] width 25 height 13
click at [1360, 34] on div at bounding box center [715, 42] width 1359 height 33
click at [1360, 41] on icon "button" at bounding box center [1367, 47] width 17 height 17
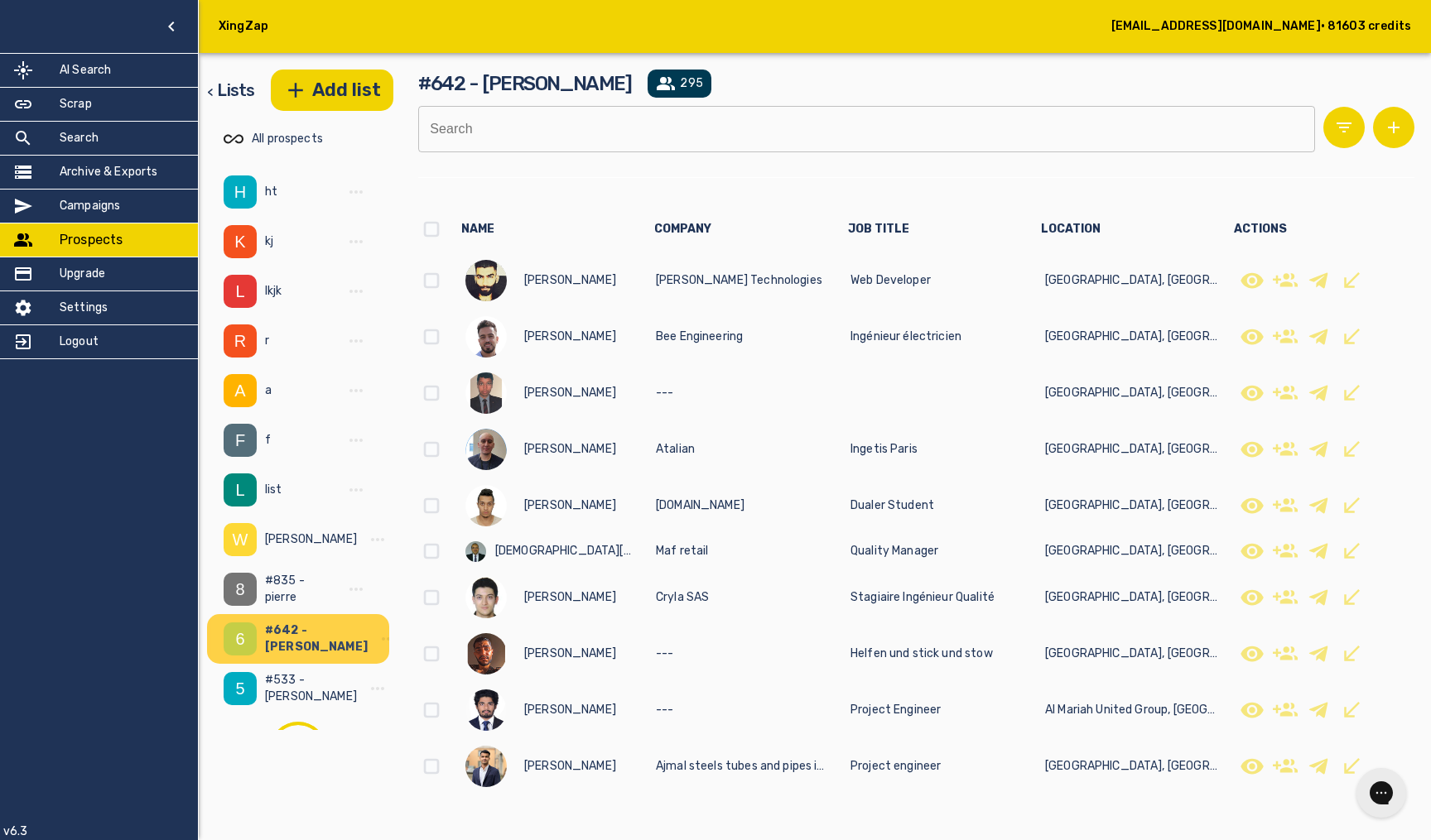
click at [125, 212] on div "Campaigns" at bounding box center [99, 206] width 198 height 33
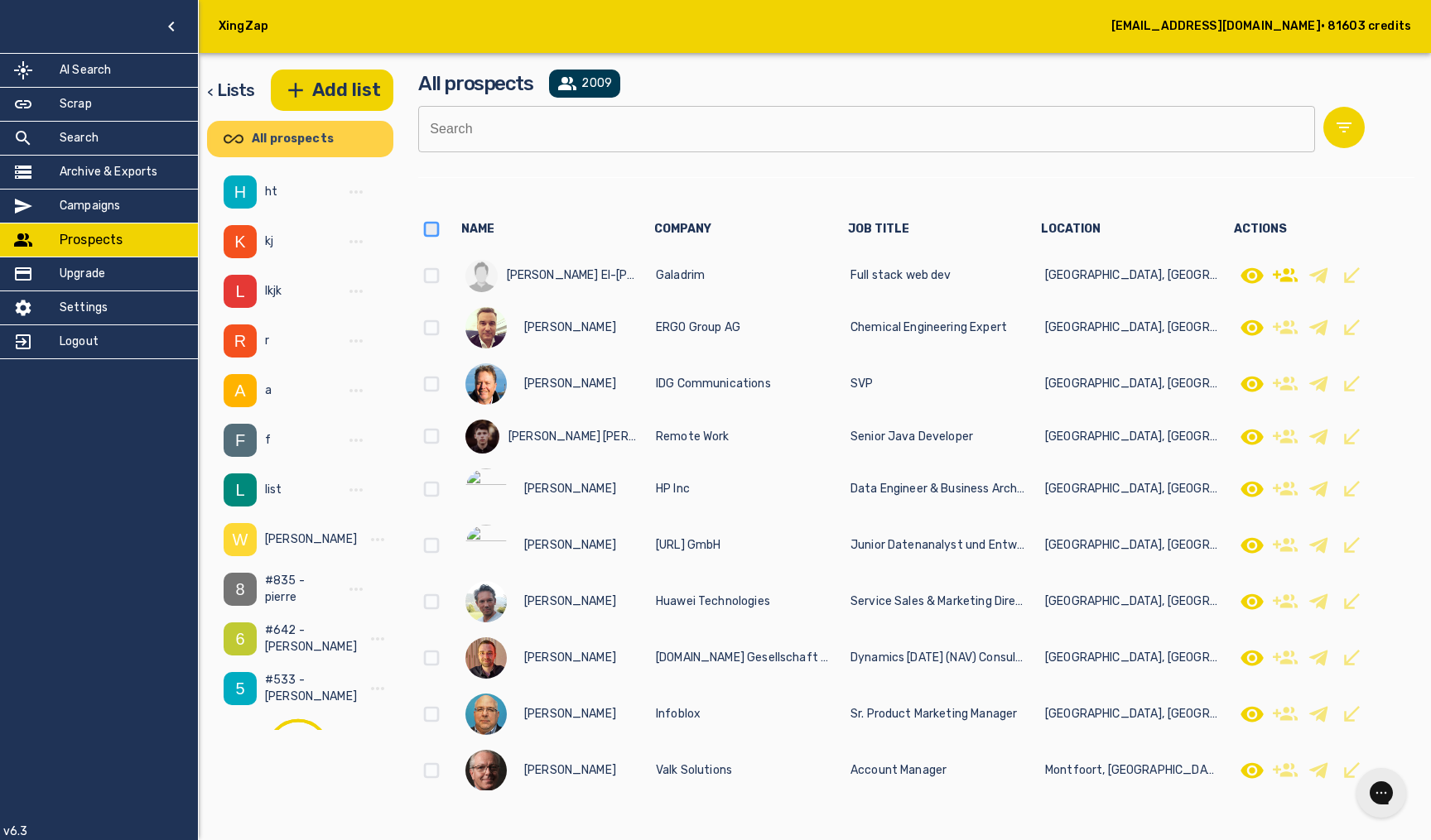
click at [429, 228] on input "checkbox" at bounding box center [431, 229] width 26 height 26
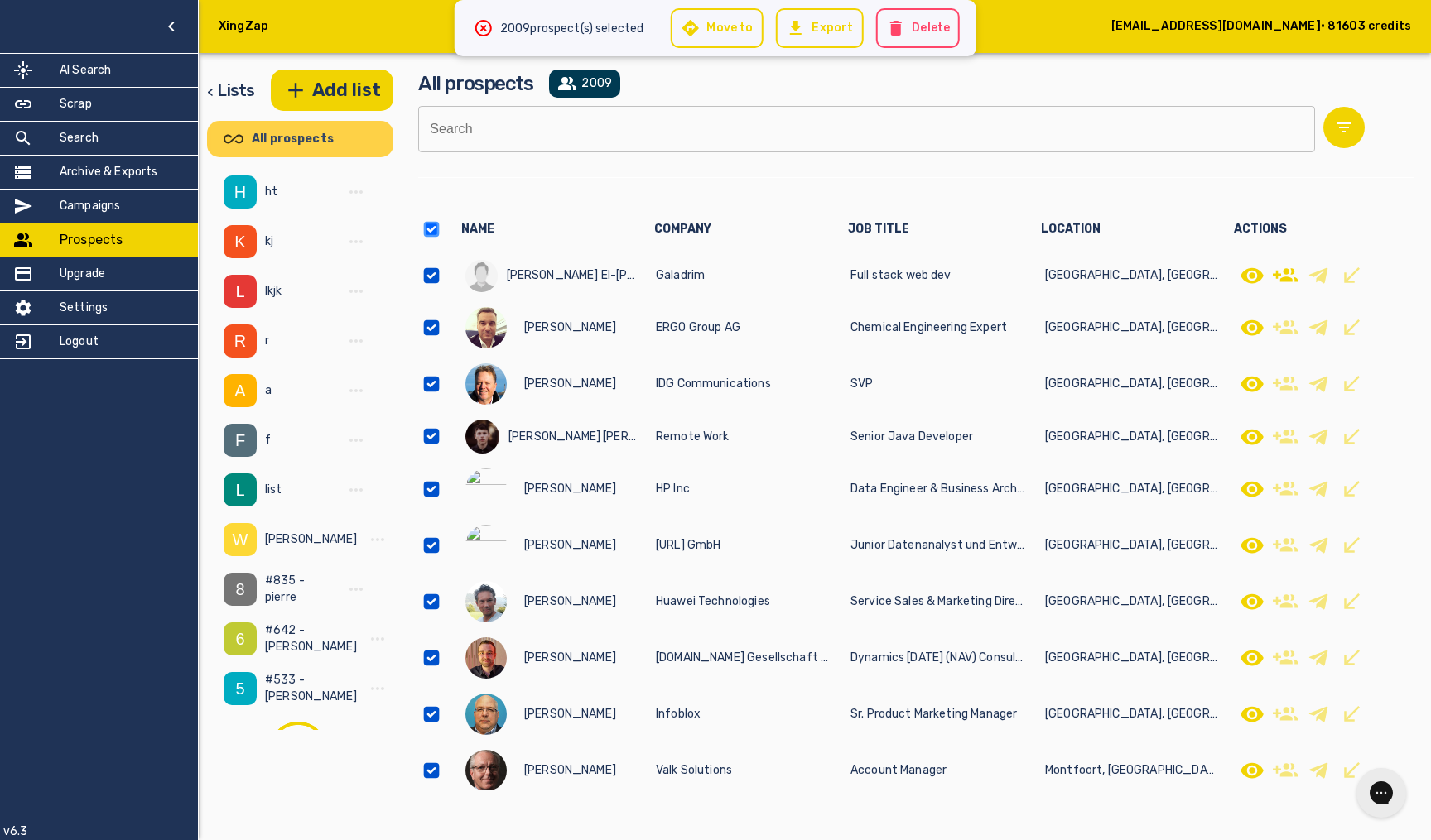
click at [429, 230] on input "checkbox" at bounding box center [431, 229] width 26 height 26
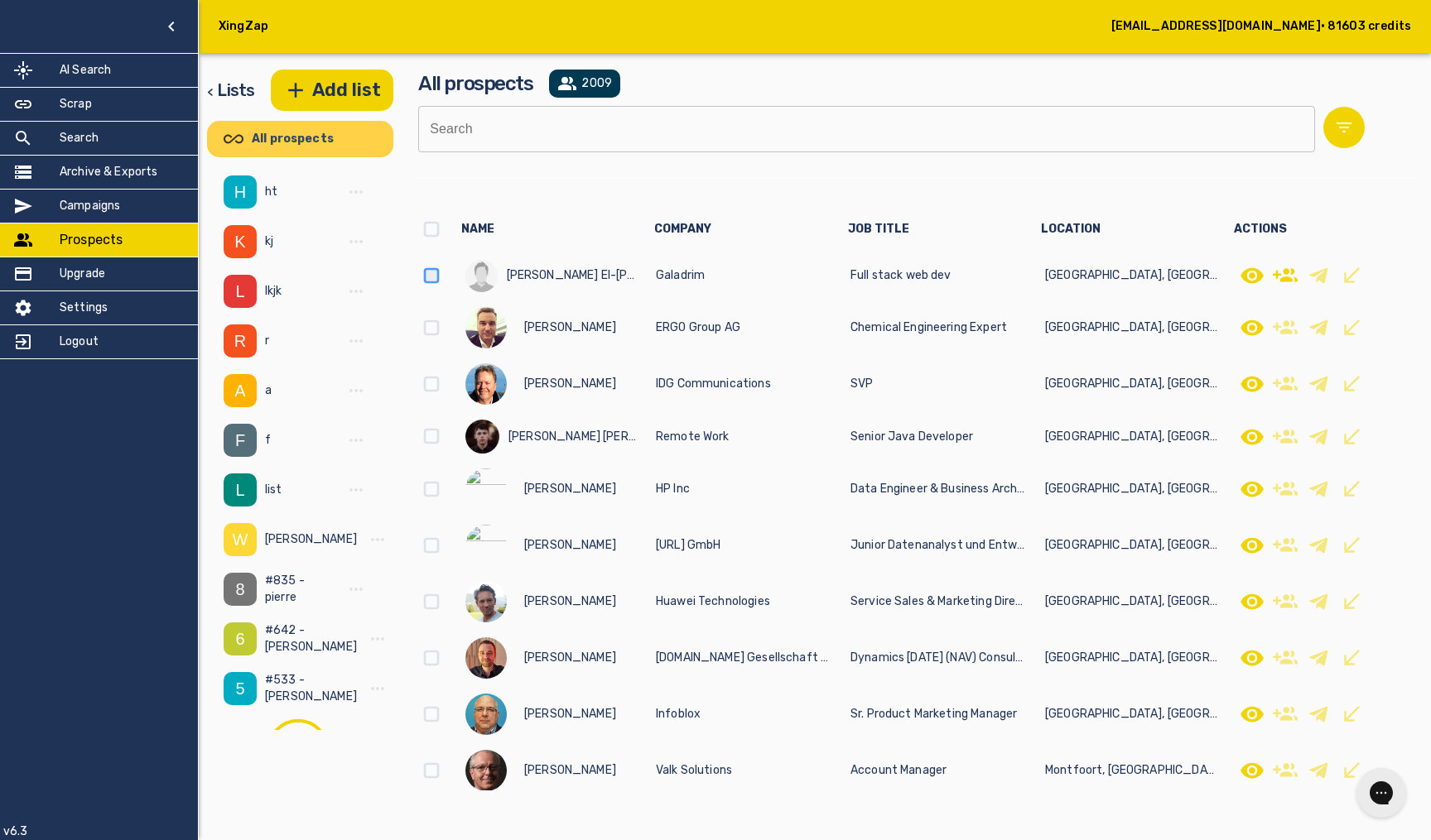
click at [431, 281] on input "checkbox" at bounding box center [431, 275] width 26 height 26
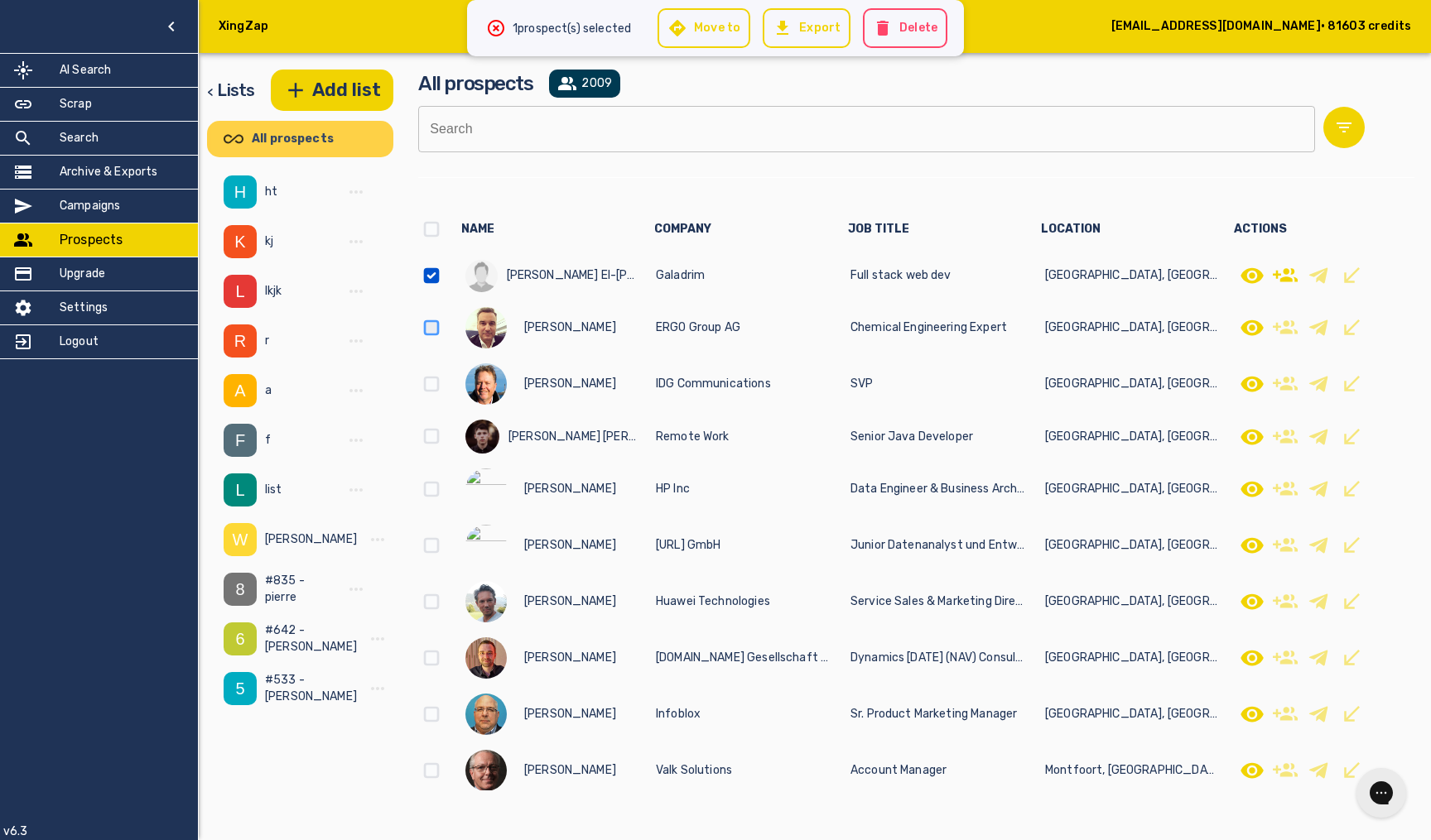
click at [431, 331] on input "checkbox" at bounding box center [431, 328] width 26 height 26
click at [432, 428] on div "Raul Bob Remote Work Senior Java Developer Cluj-Napoca, Romania" at bounding box center [916, 436] width 996 height 49
click at [422, 397] on input "checkbox" at bounding box center [431, 384] width 26 height 26
click at [428, 234] on input "checkbox" at bounding box center [431, 229] width 26 height 26
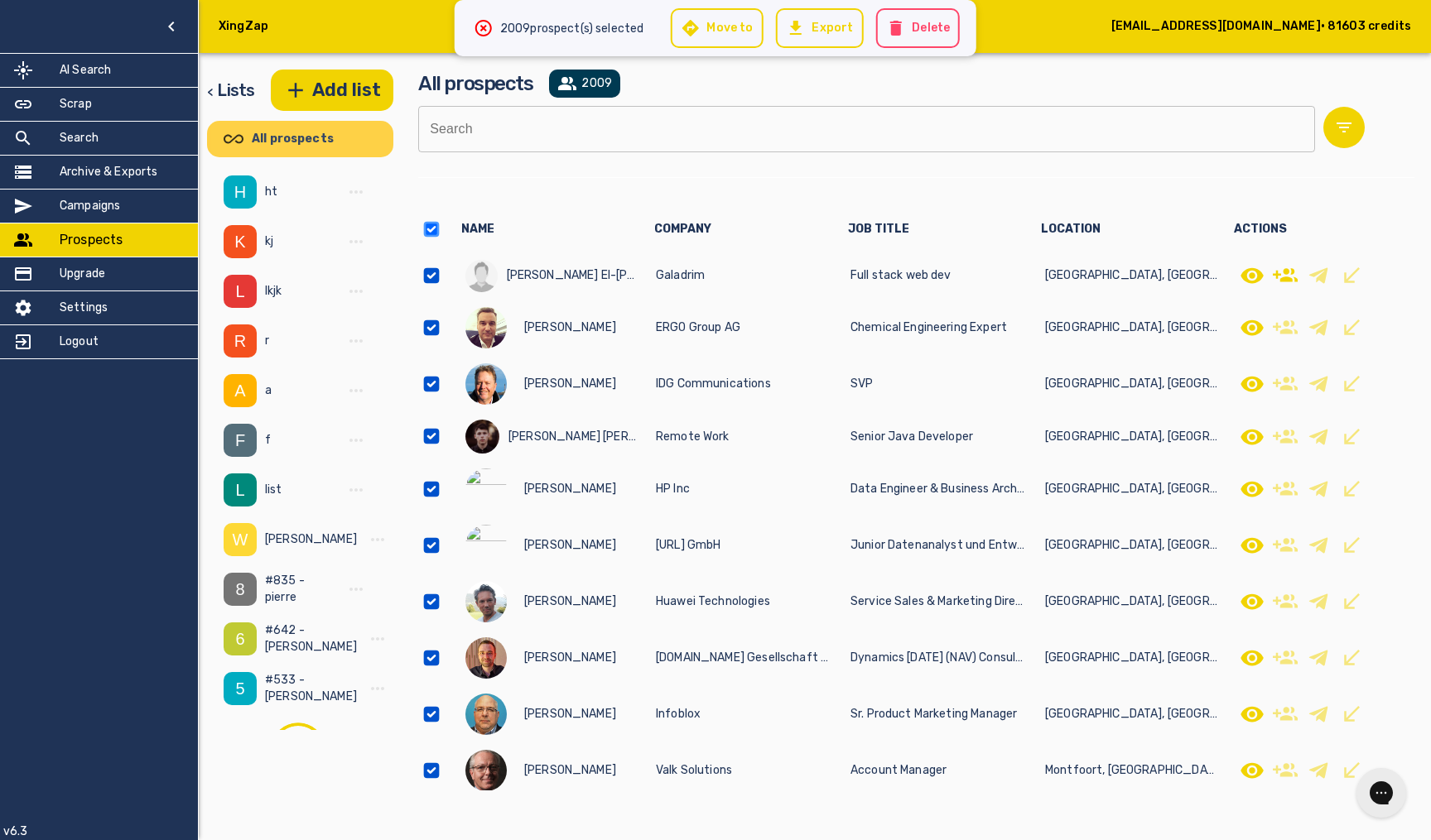
click at [428, 234] on input "checkbox" at bounding box center [431, 229] width 26 height 26
checkbox input "false"
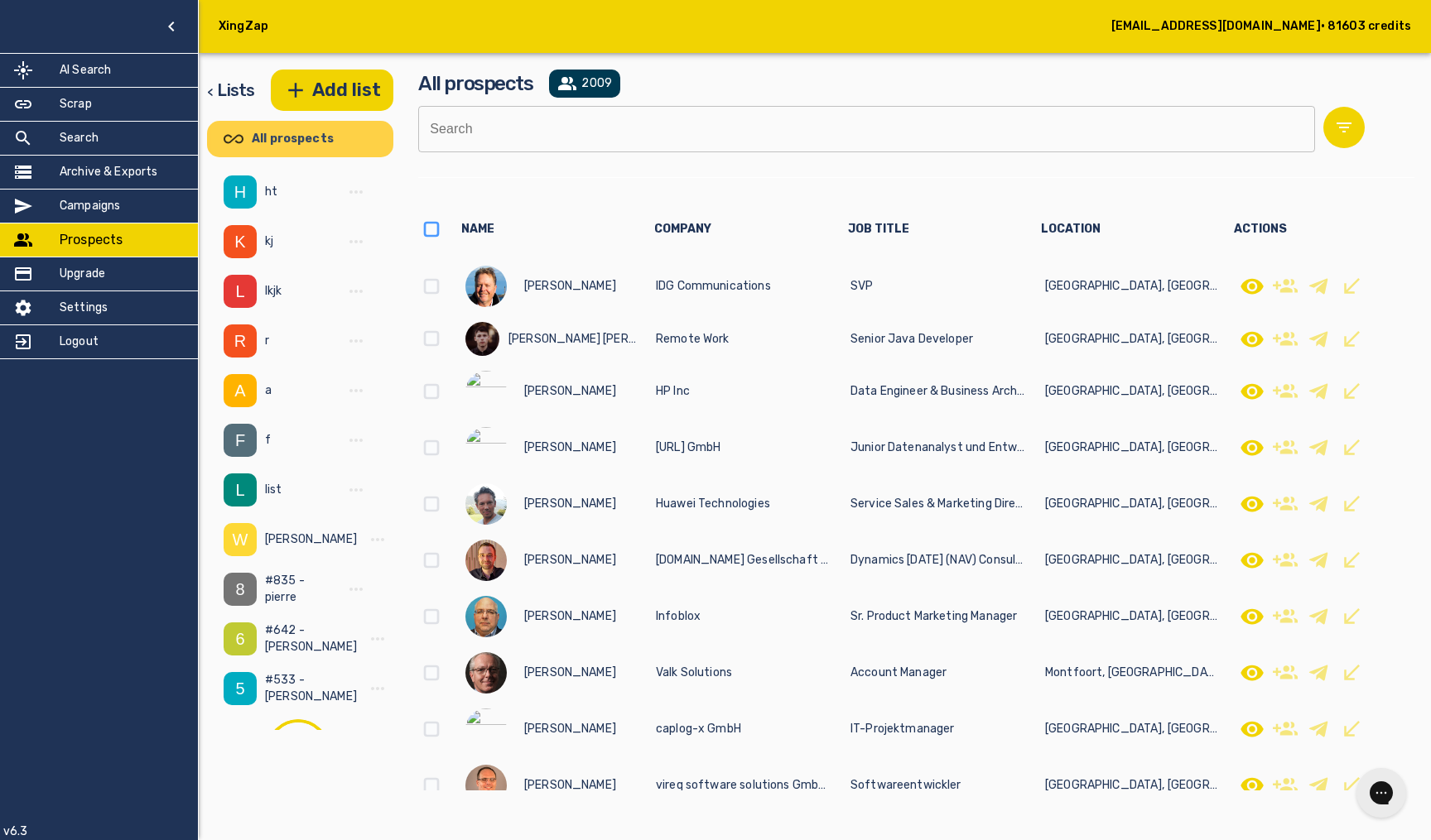
scroll to position [136, 0]
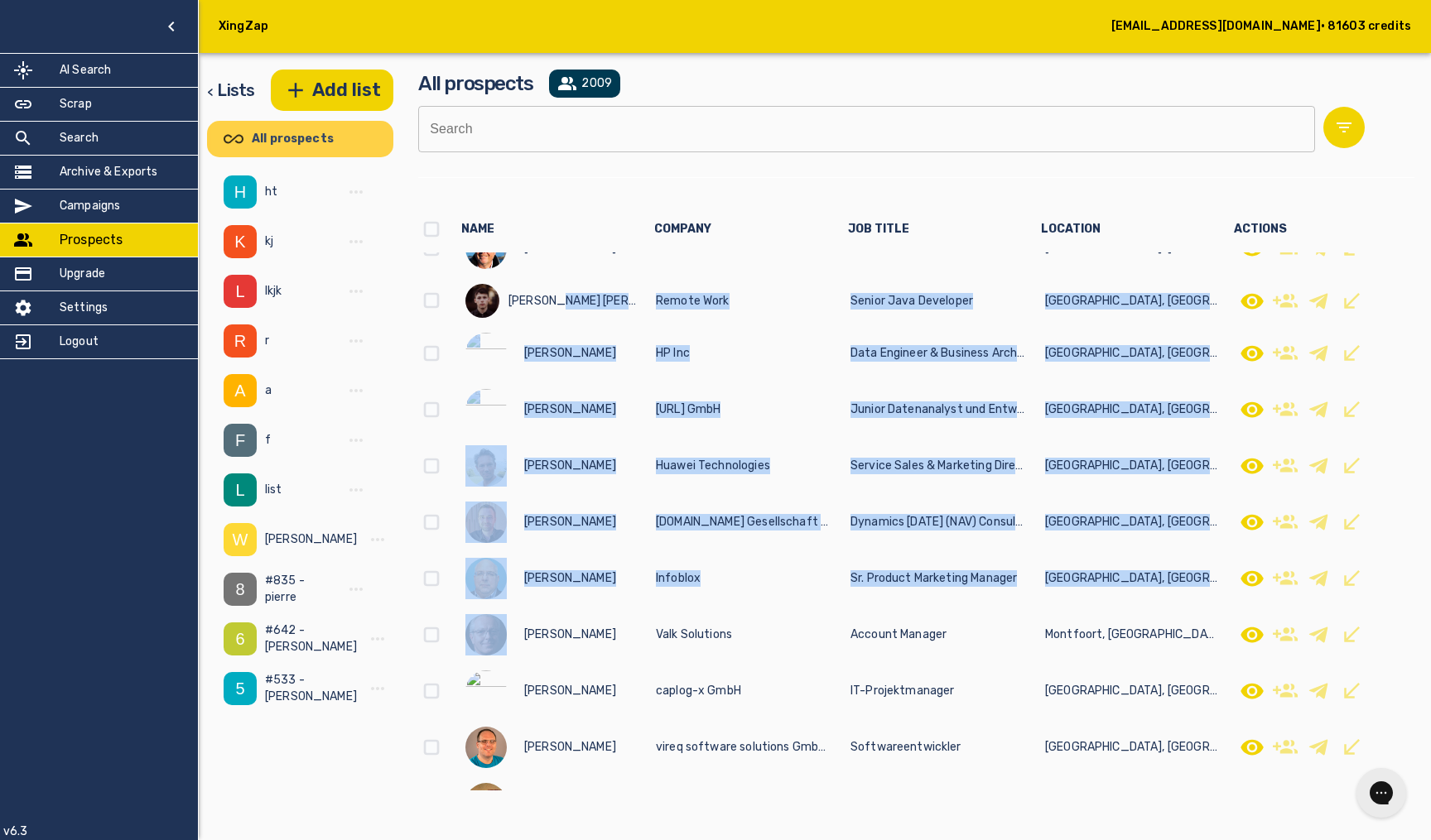
drag, startPoint x: 641, startPoint y: 327, endPoint x: 641, endPoint y: 634, distance: 307.0
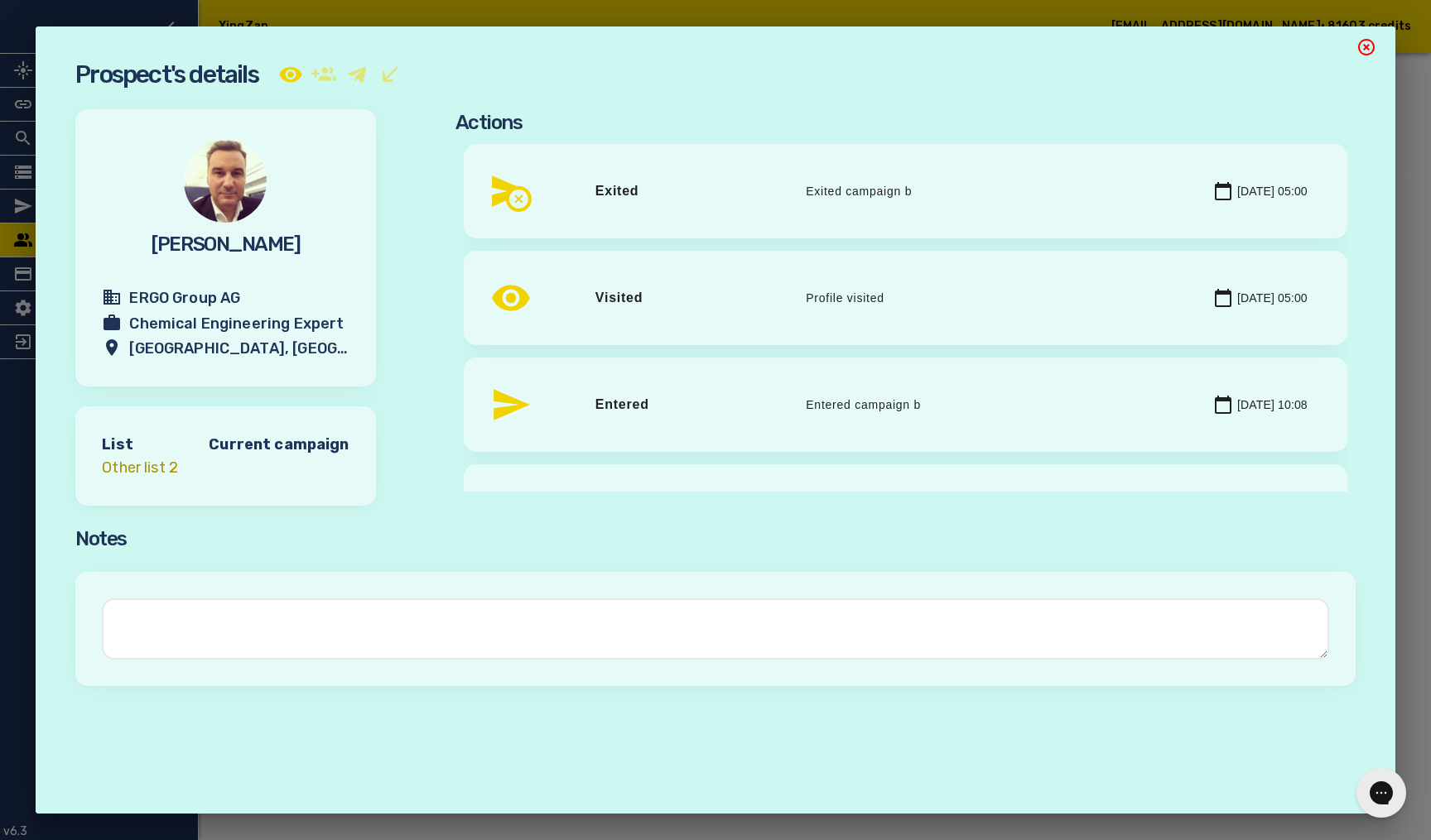
click at [1355, 52] on div at bounding box center [715, 42] width 1359 height 33
click at [1361, 49] on icon "button" at bounding box center [1366, 46] width 20 height 20
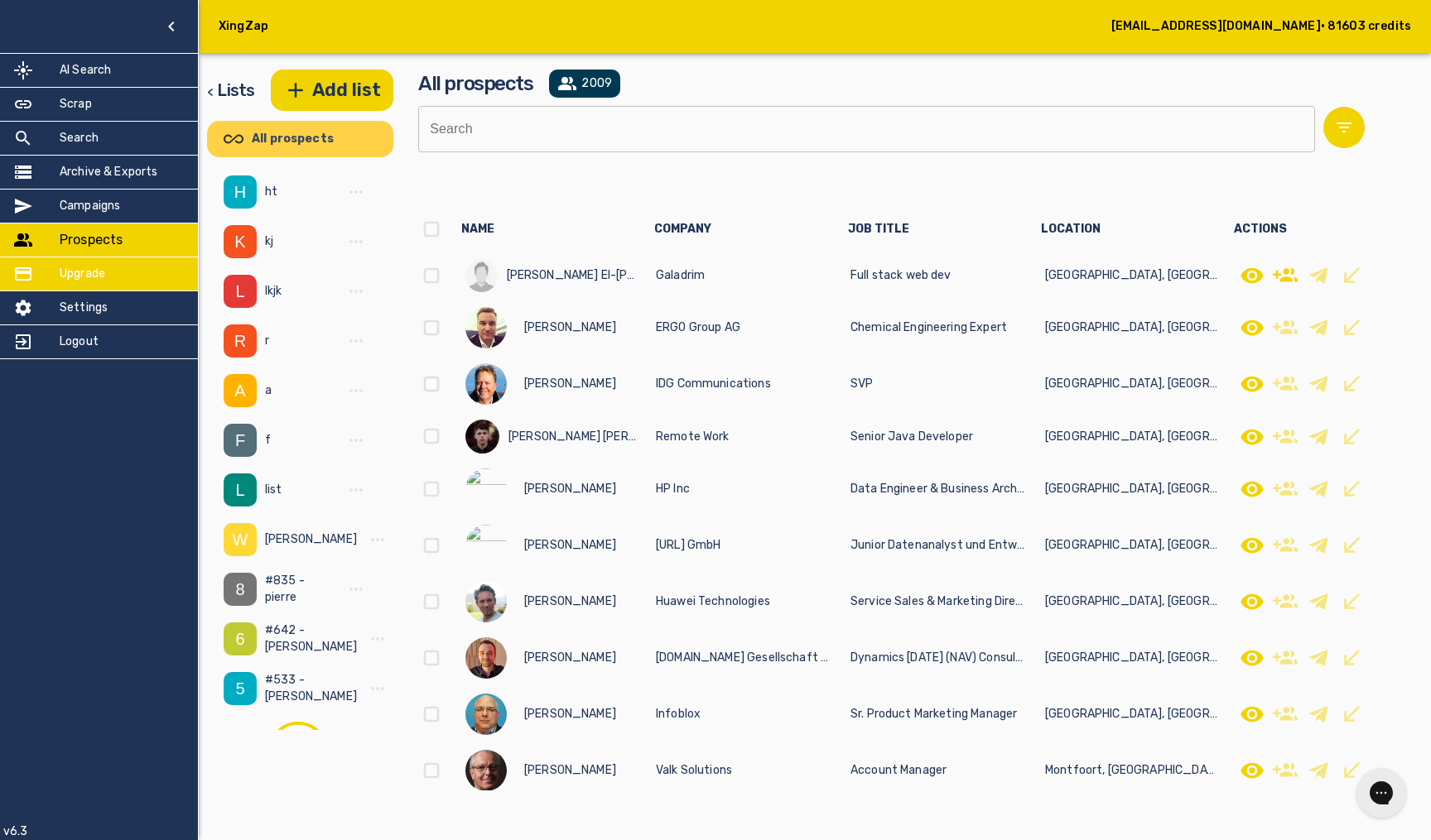
click at [159, 270] on div "Upgrade" at bounding box center [99, 273] width 198 height 33
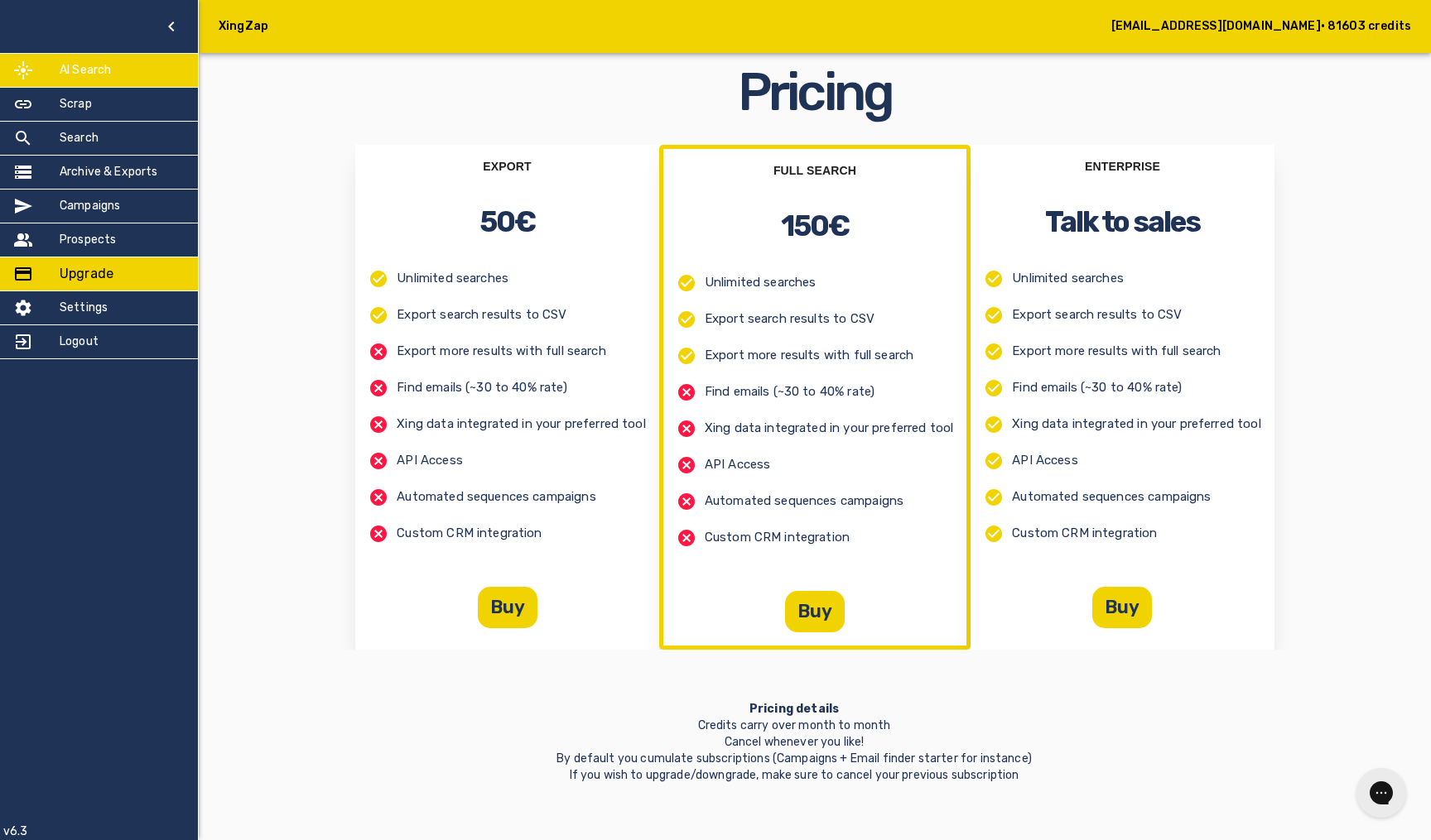
click at [141, 71] on div "AI Search" at bounding box center [99, 70] width 198 height 33
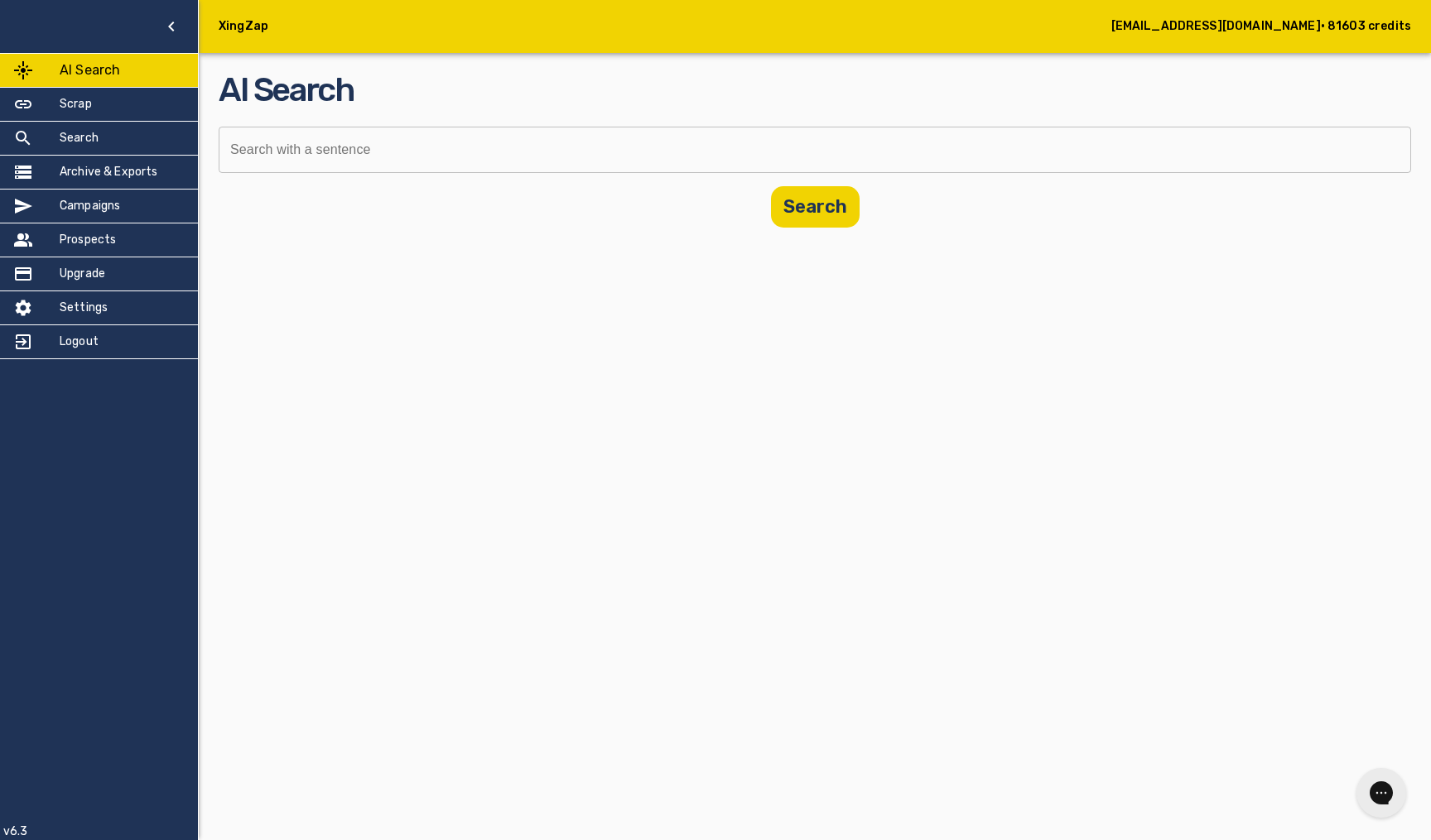
click at [375, 166] on input "text" at bounding box center [809, 149] width 1181 height 46
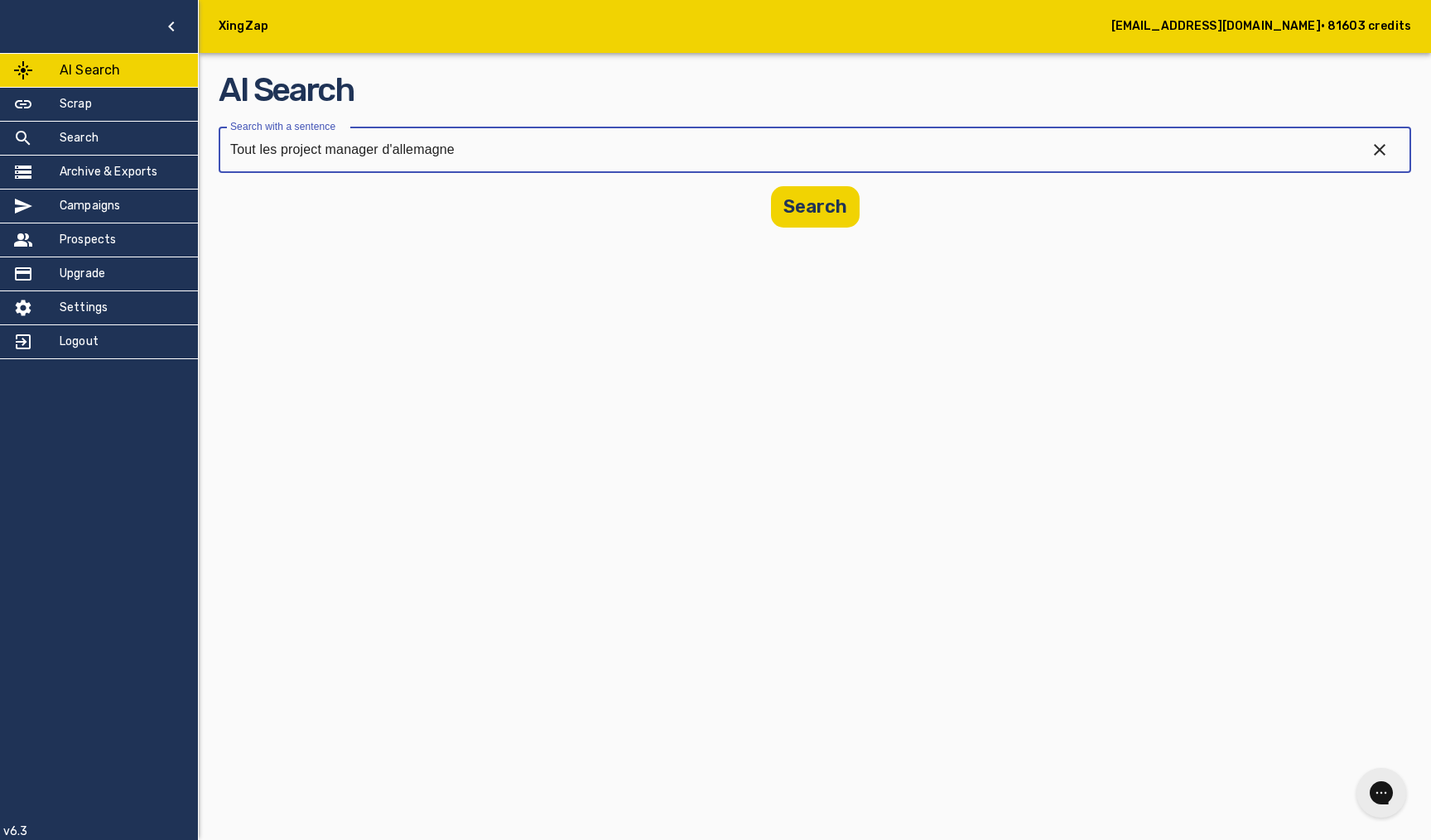
type input "Tout les project manager d'allemagne"
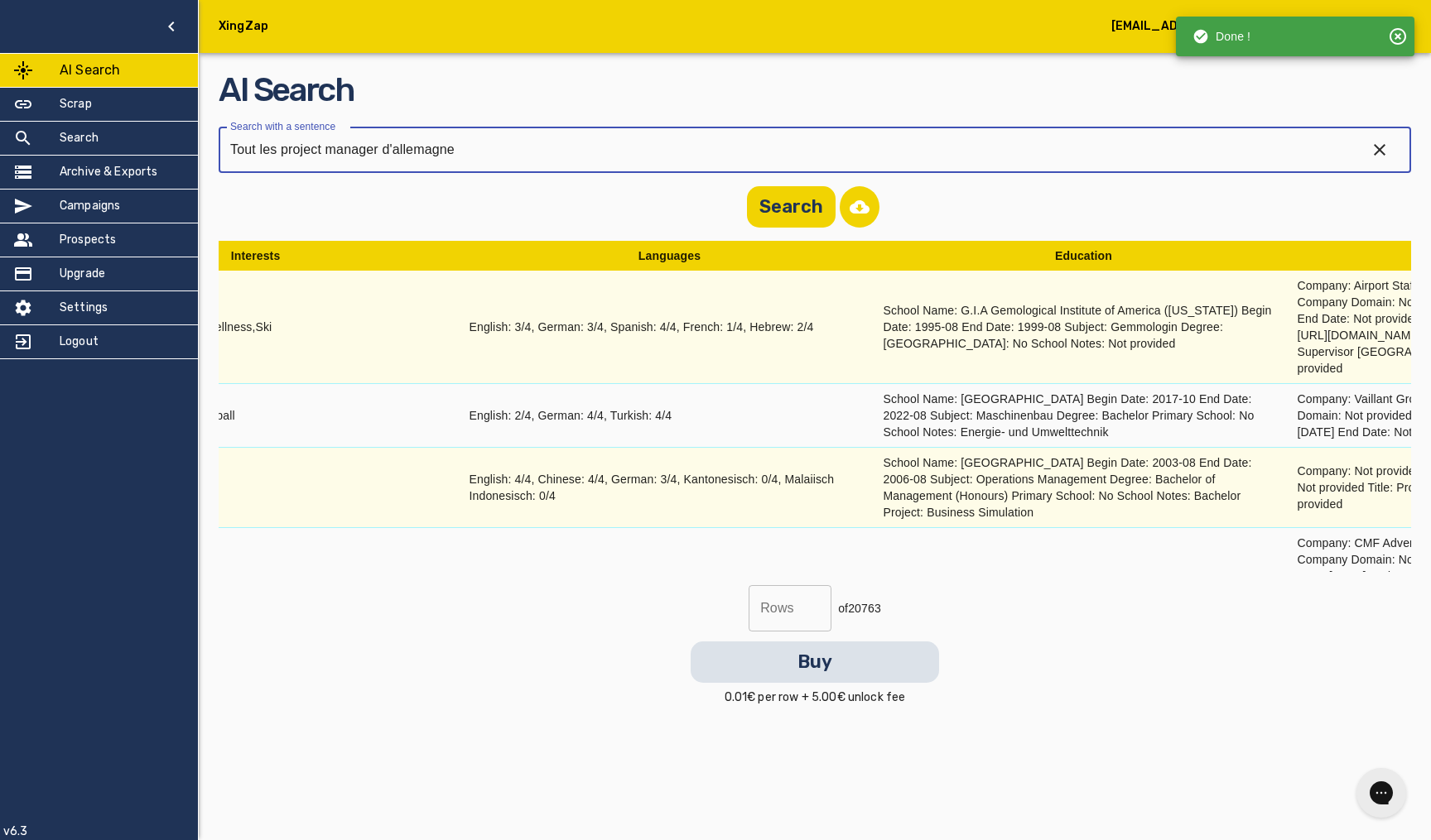
scroll to position [0, 5855]
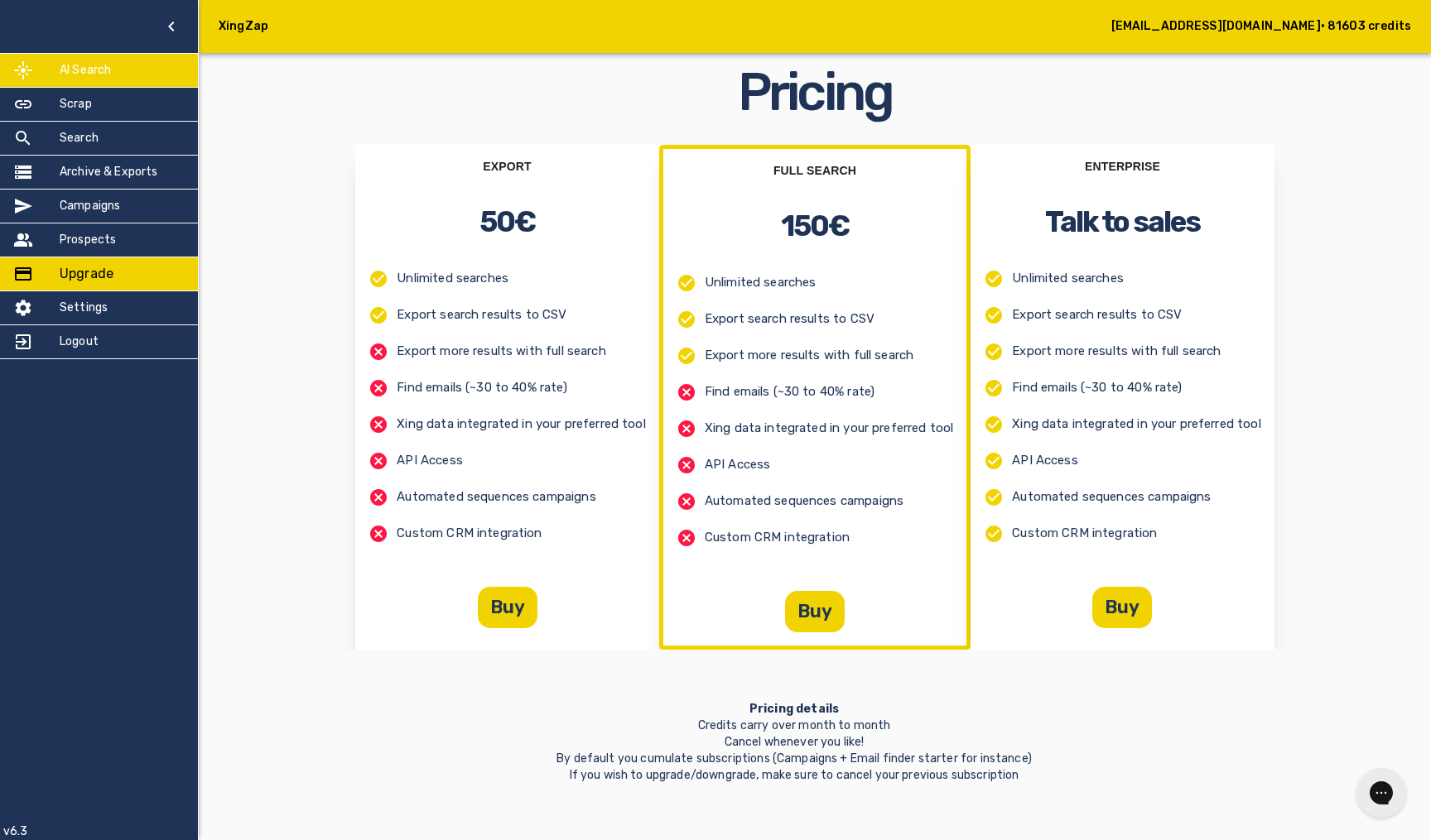
click at [108, 81] on div "AI Search" at bounding box center [99, 70] width 198 height 33
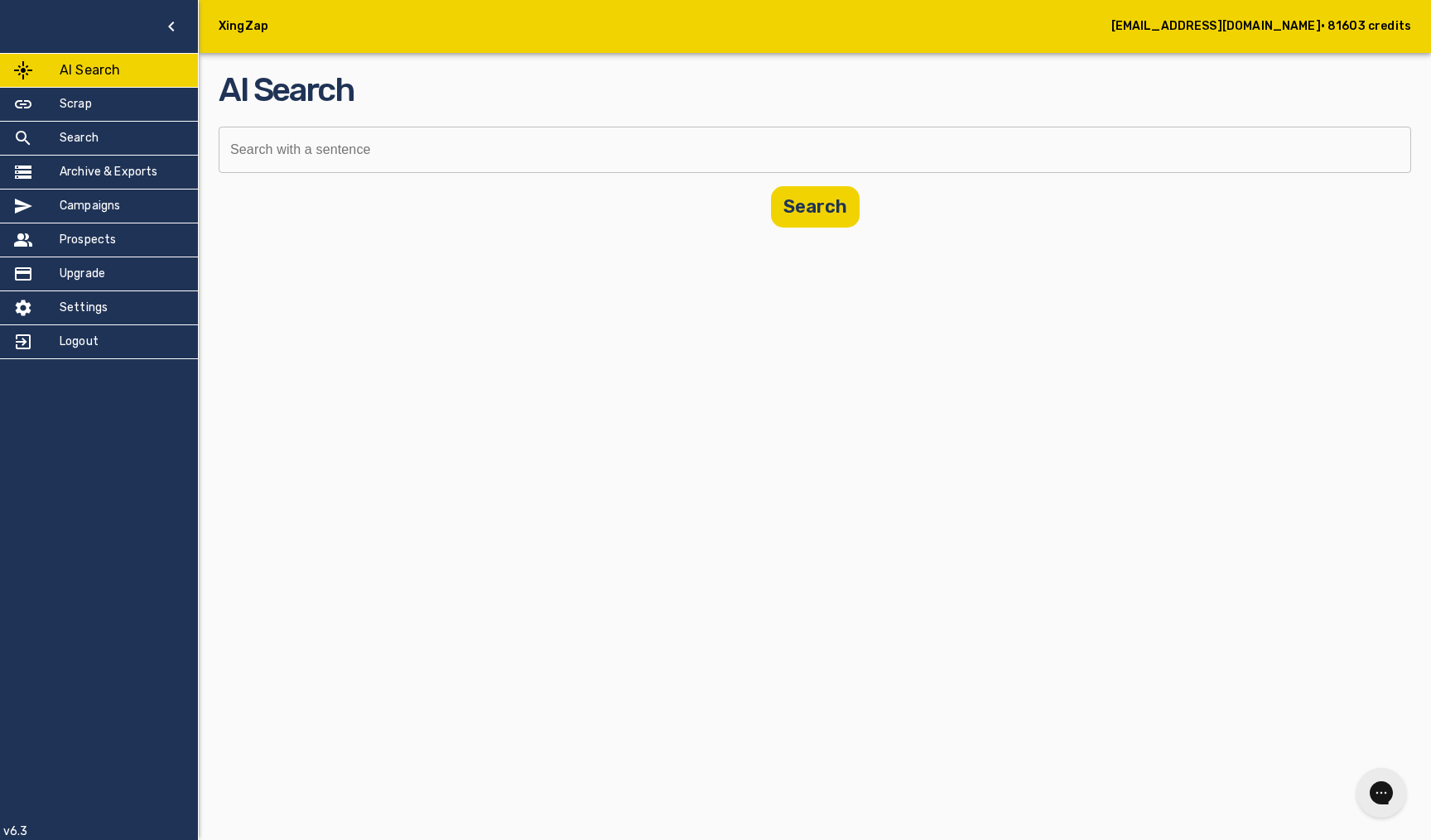
click at [1025, 326] on div "XingZap [EMAIL_ADDRESS][DOMAIN_NAME] • 81603 credits AI Search Scrap Search Arc…" at bounding box center [715, 420] width 1431 height 840
